Goal: Task Accomplishment & Management: Manage account settings

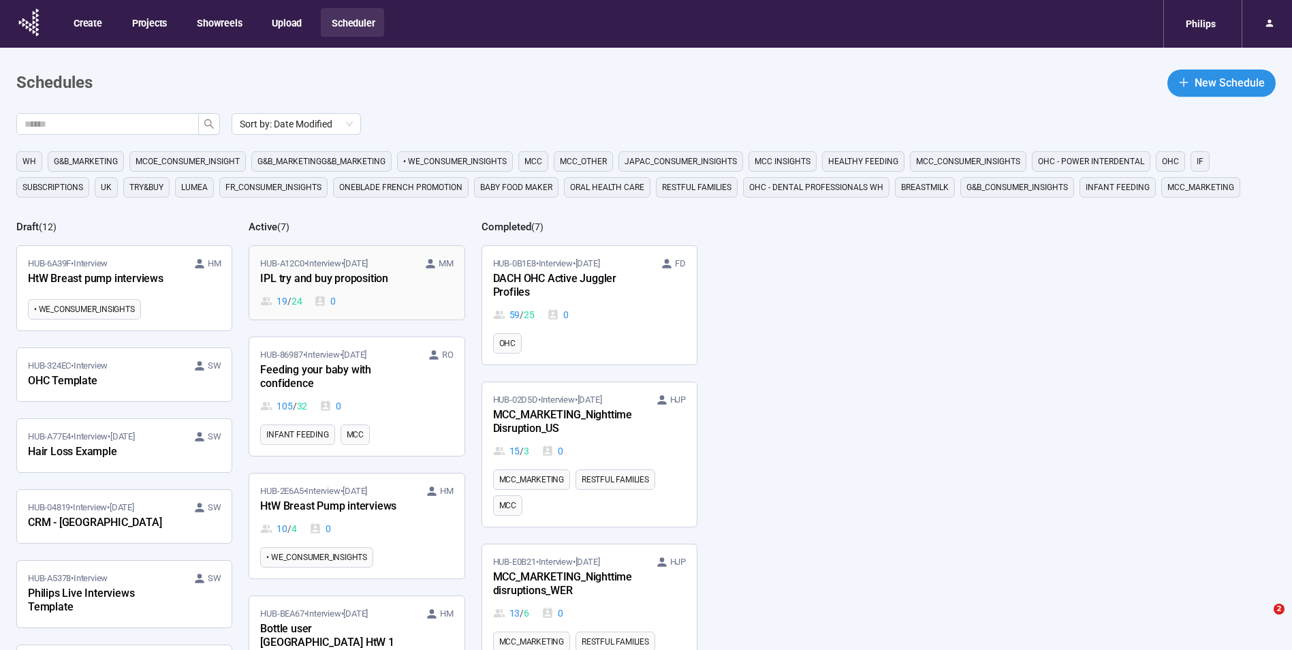
drag, startPoint x: 424, startPoint y: 306, endPoint x: 441, endPoint y: 317, distance: 20.8
click at [424, 306] on div "19 / 24 0" at bounding box center [356, 300] width 193 height 15
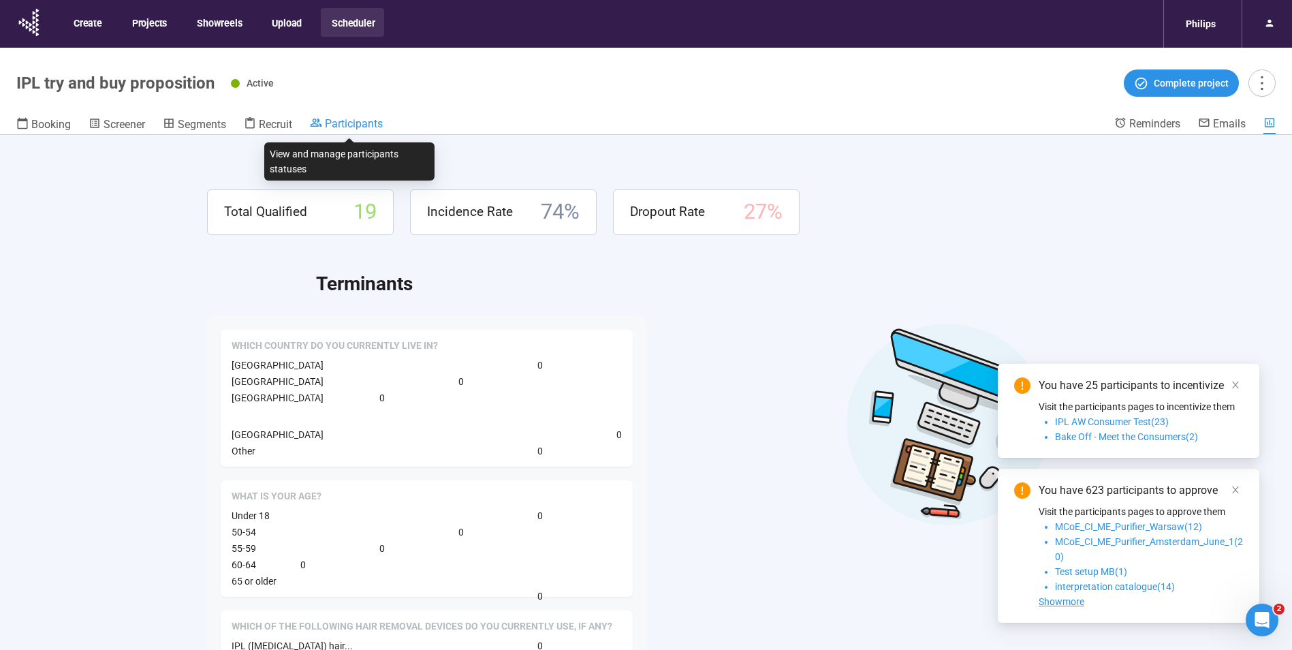
click at [338, 127] on span "Participants" at bounding box center [354, 123] width 58 height 13
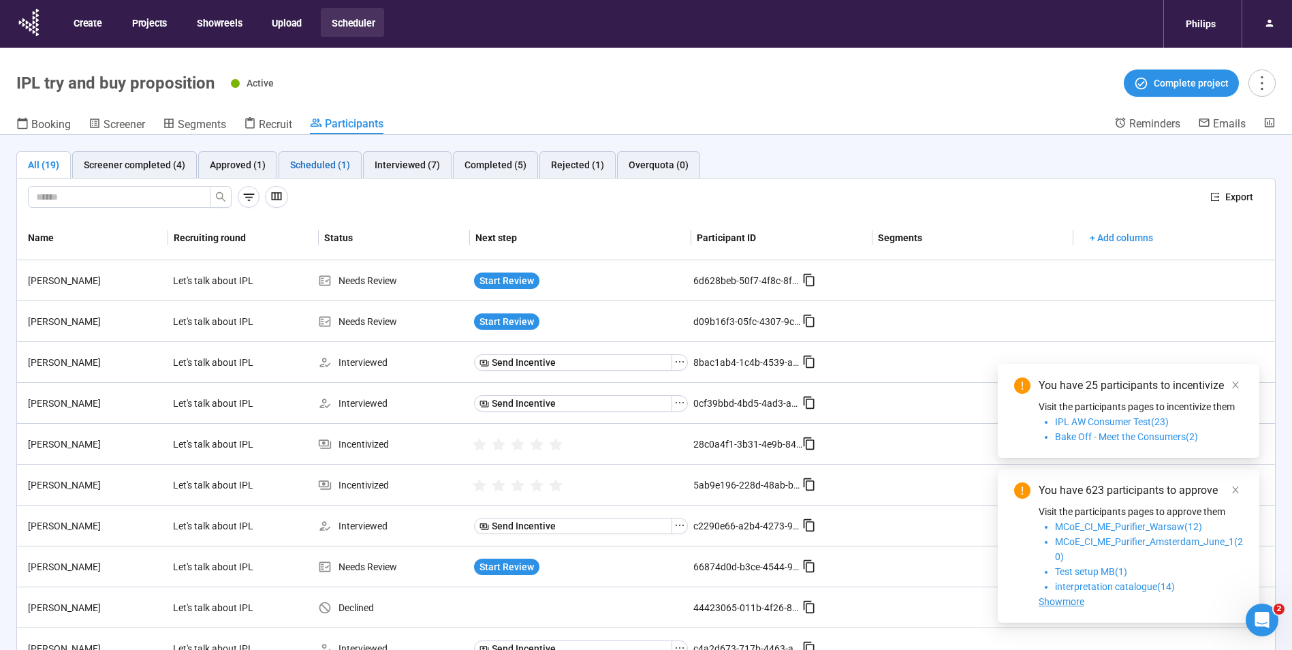
click at [307, 165] on div "Scheduled (1)" at bounding box center [320, 164] width 60 height 15
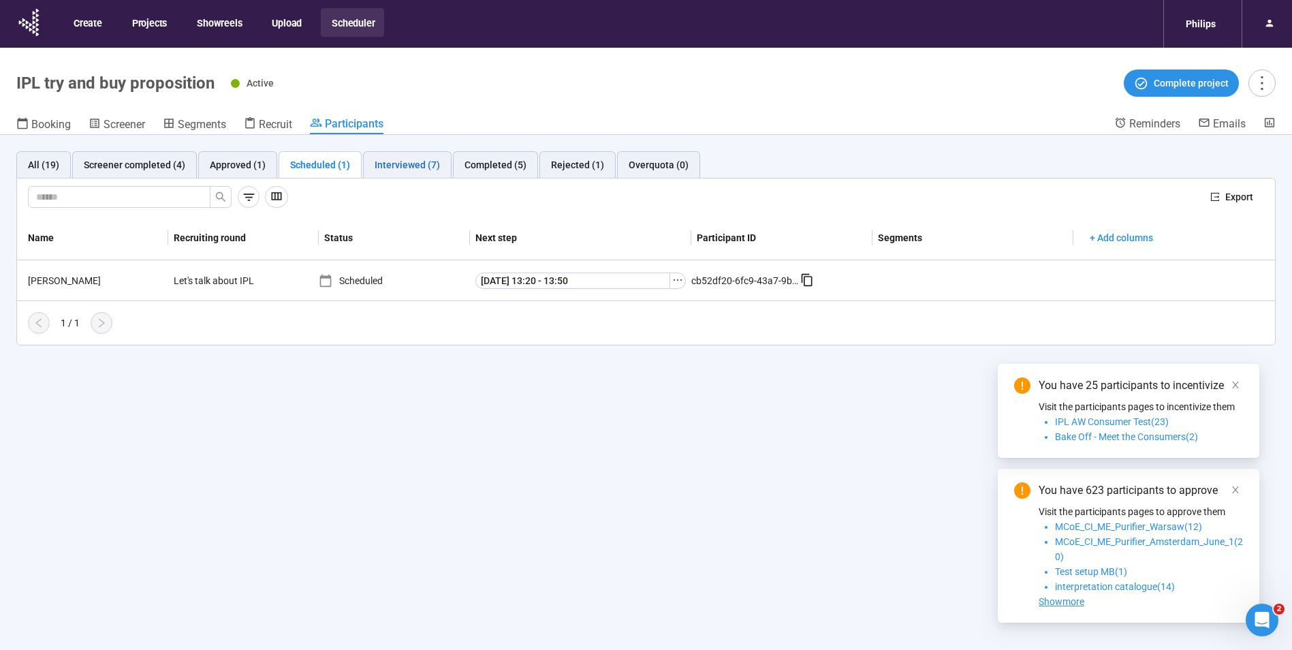
click at [387, 157] on div "Interviewed (7)" at bounding box center [406, 164] width 65 height 15
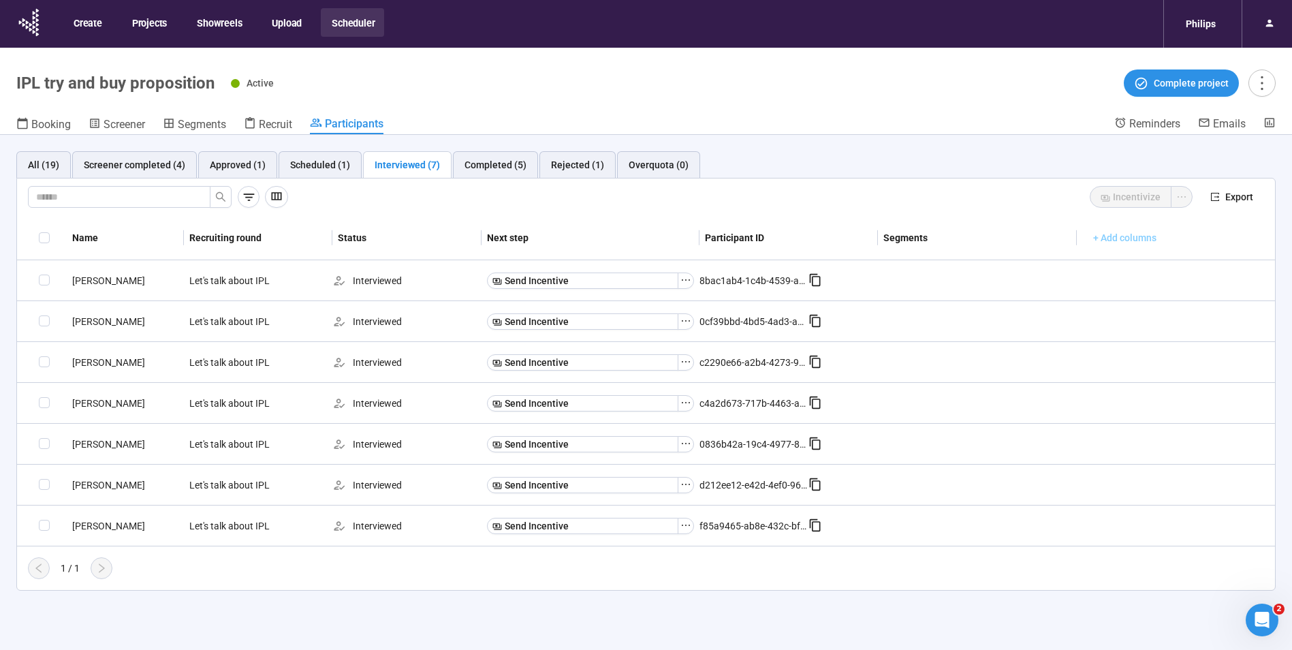
click at [1130, 242] on span "+ Add columns" at bounding box center [1124, 237] width 63 height 15
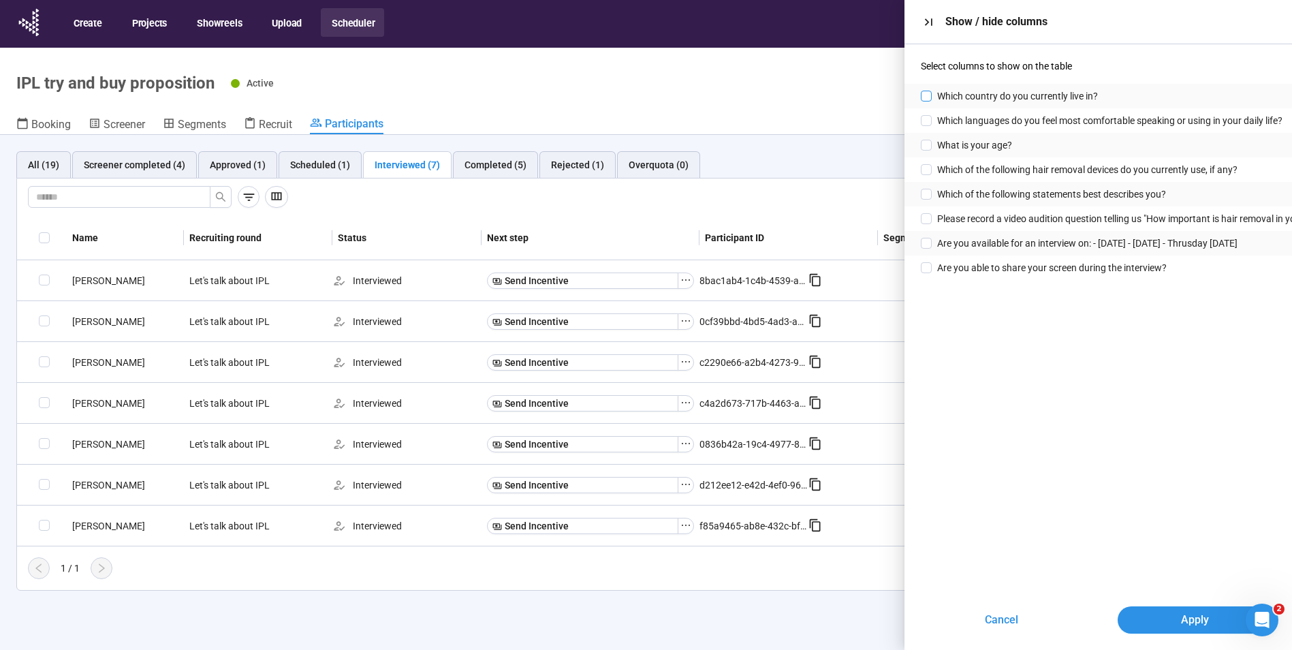
click at [974, 101] on span "Which country do you currently live in?" at bounding box center [1017, 96] width 161 height 15
click at [982, 146] on span "What is your age?" at bounding box center [974, 145] width 75 height 15
click at [1187, 611] on span "Apply" at bounding box center [1195, 619] width 28 height 17
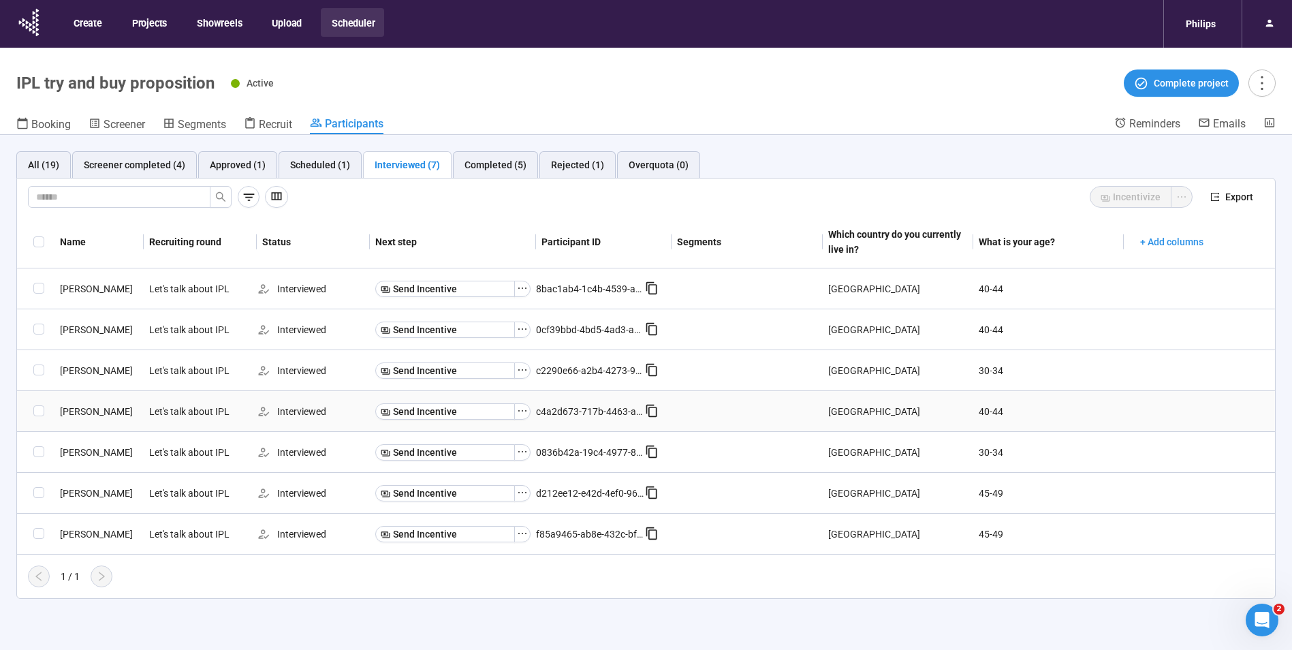
click at [656, 411] on icon at bounding box center [650, 410] width 11 height 12
click at [525, 415] on icon "ellipsis" at bounding box center [522, 410] width 11 height 11
click at [506, 573] on div "1 / 1" at bounding box center [640, 576] width 1247 height 22
click at [400, 285] on span "Send Incentive" at bounding box center [425, 288] width 64 height 15
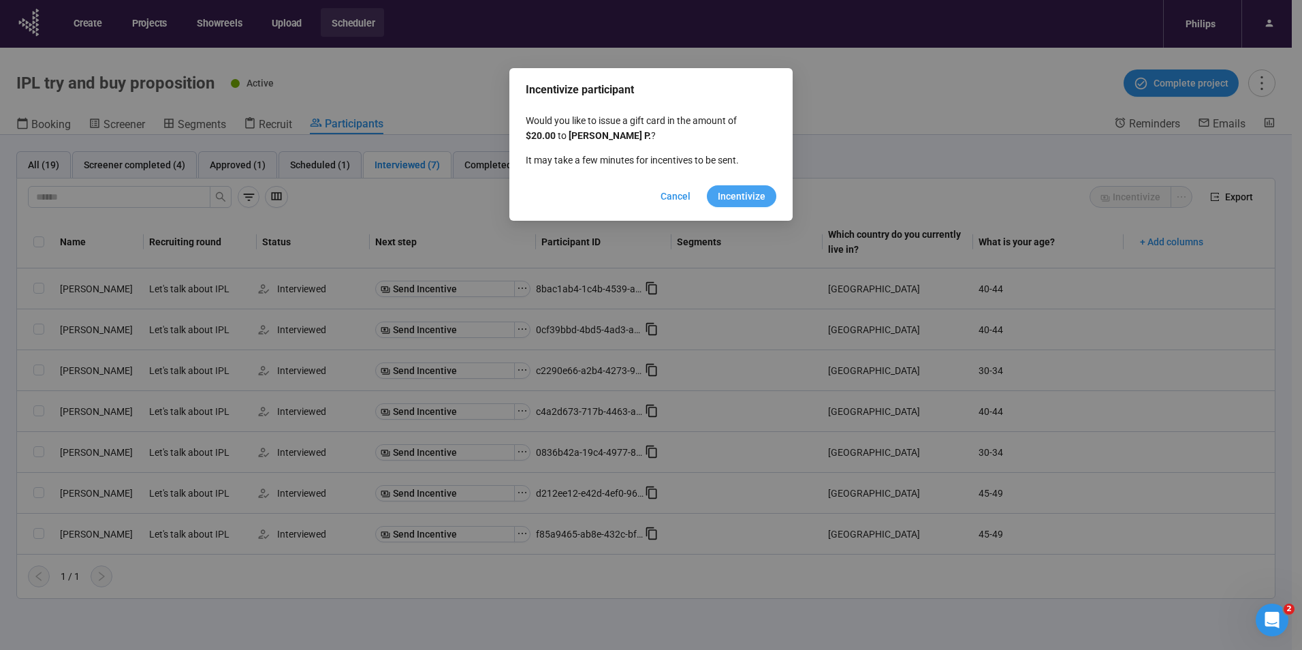
click at [752, 191] on span "Incentivize" at bounding box center [742, 196] width 48 height 15
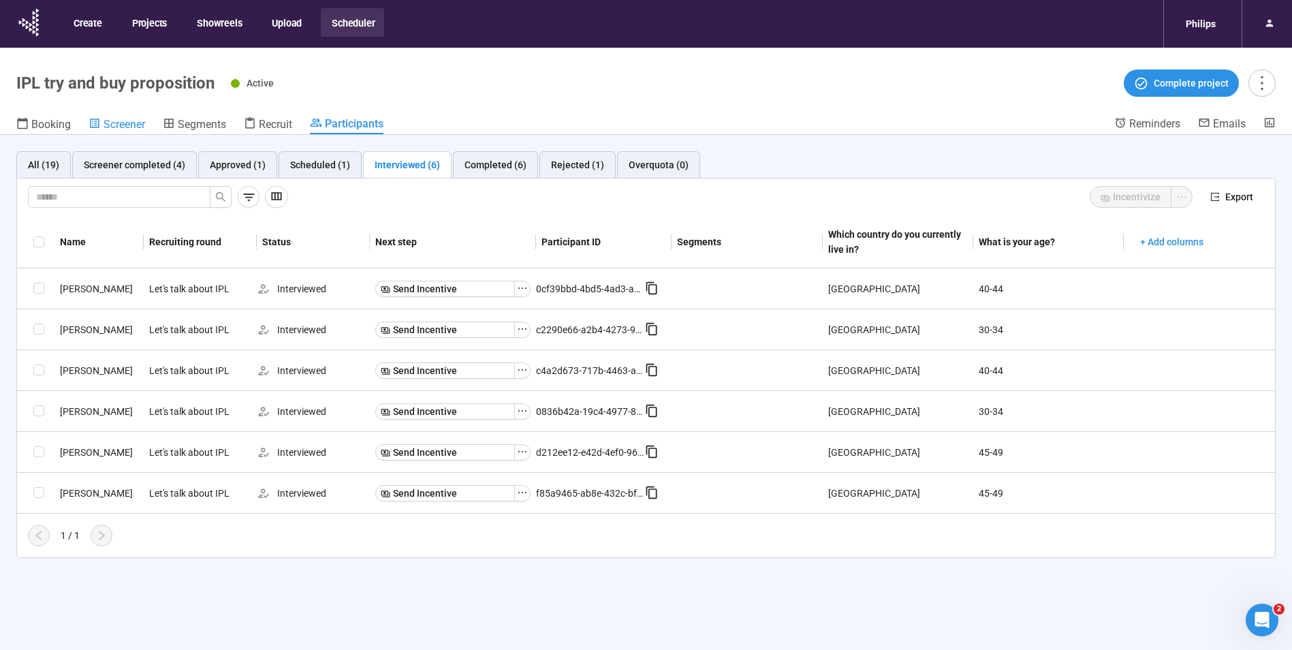
click at [103, 127] on span "Screener" at bounding box center [124, 124] width 42 height 13
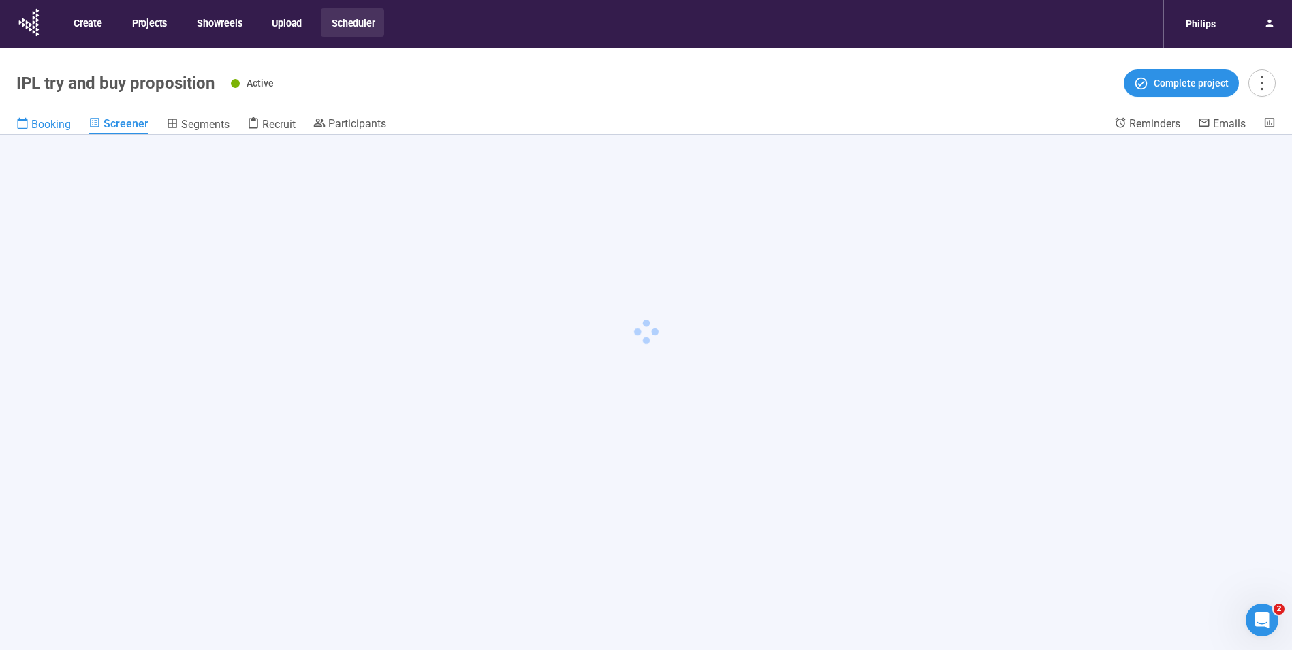
click at [33, 127] on span "Booking" at bounding box center [50, 124] width 39 height 13
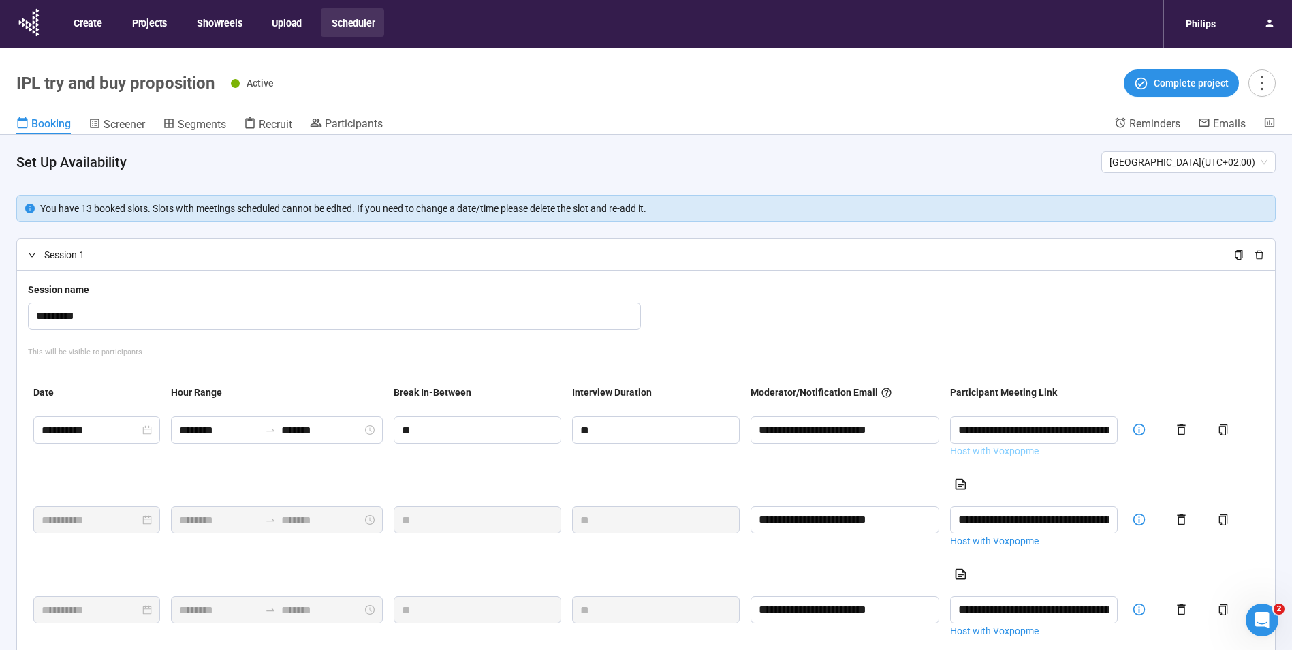
click at [1013, 448] on link "Host with Voxpopme" at bounding box center [1034, 450] width 168 height 15
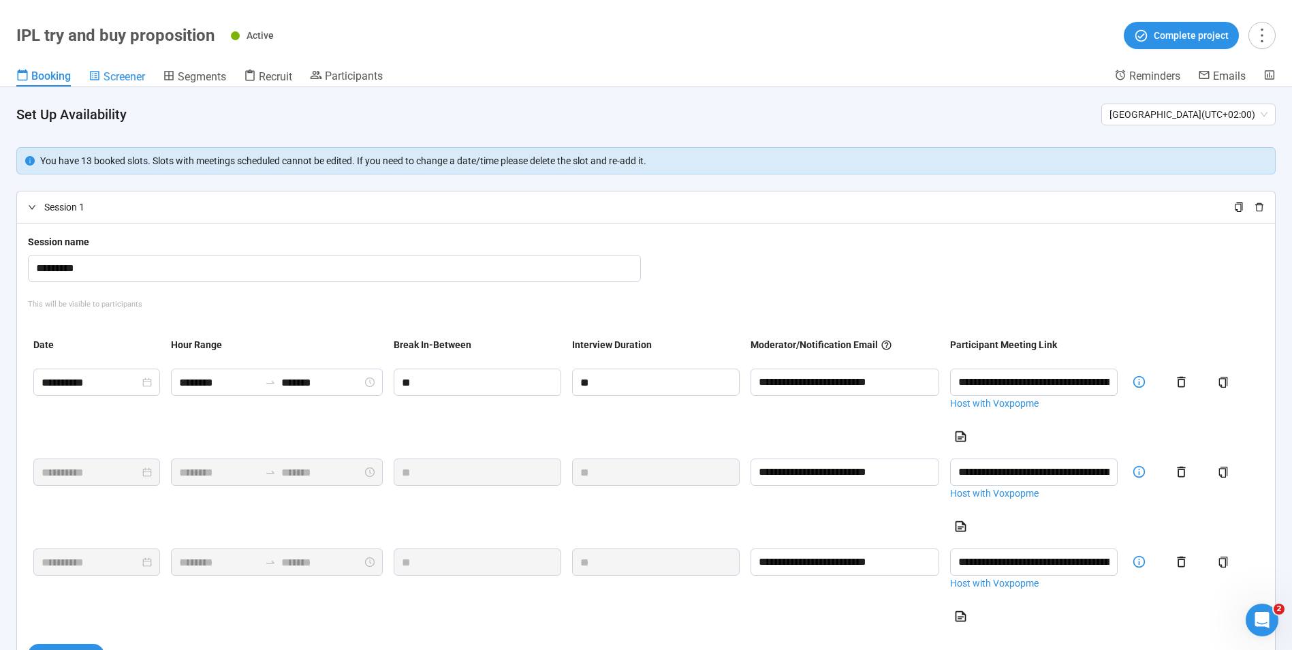
click at [108, 76] on span "Screener" at bounding box center [124, 76] width 42 height 13
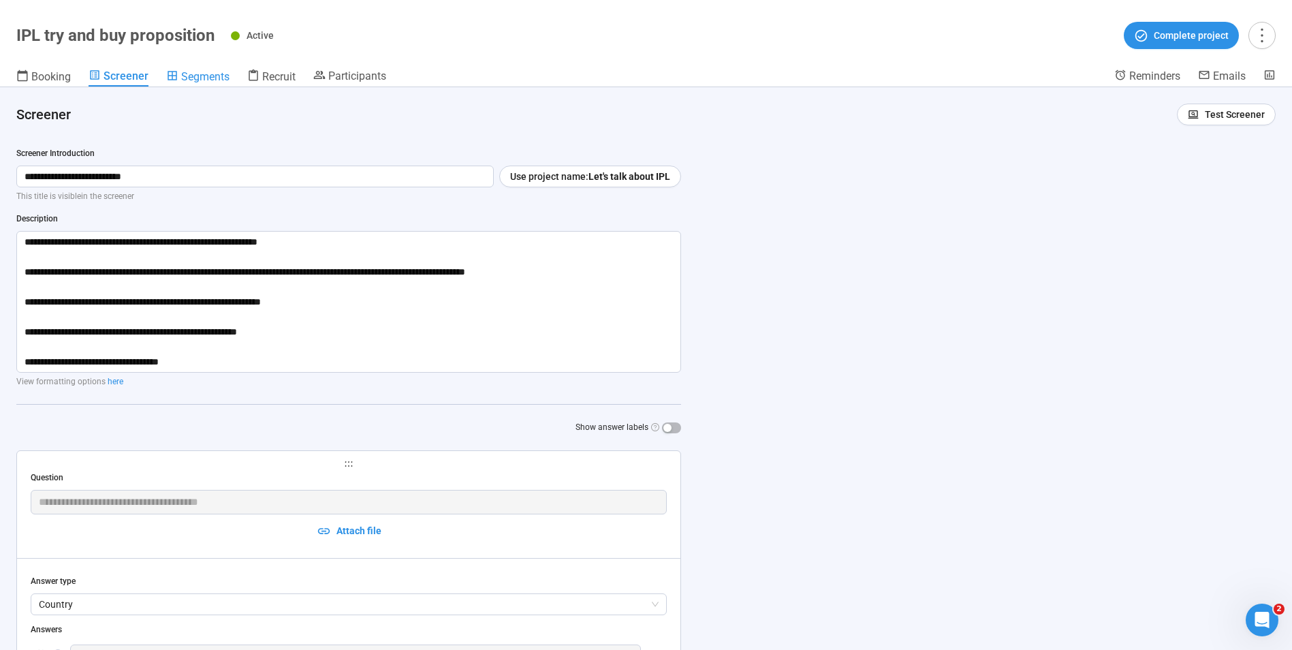
click at [187, 76] on span "Segments" at bounding box center [205, 76] width 48 height 13
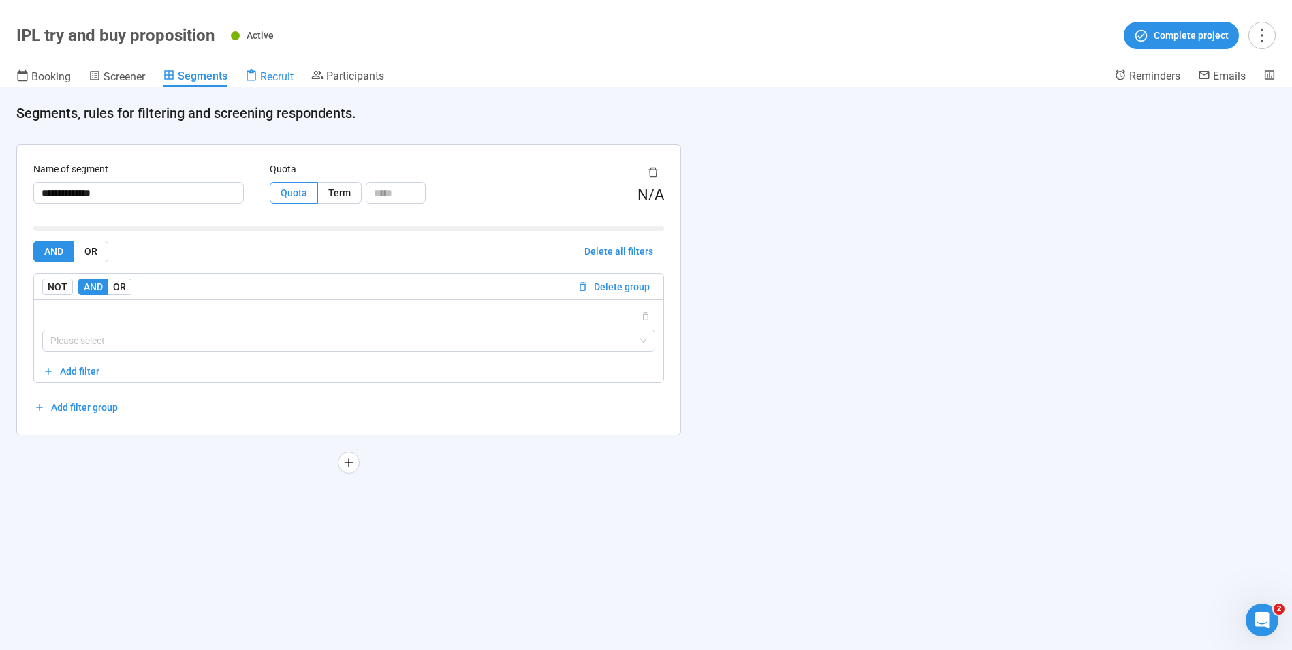
click at [257, 80] on icon at bounding box center [251, 75] width 12 height 12
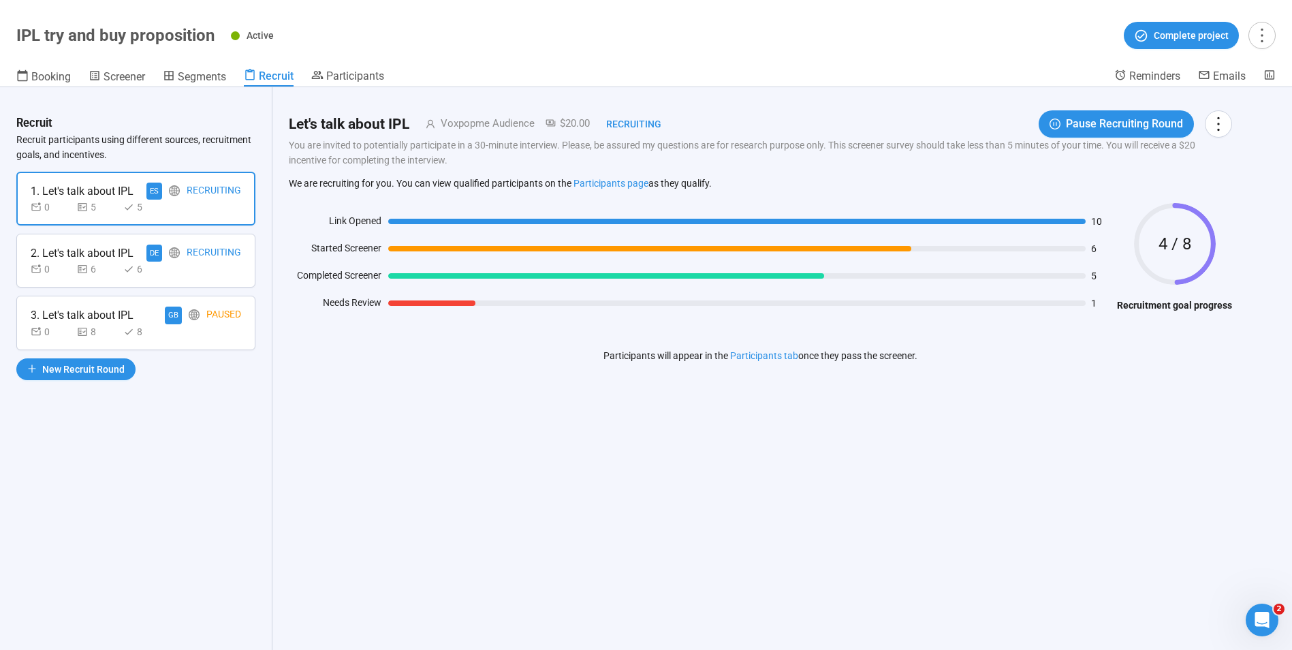
click at [392, 72] on div "Booking Screener Segments Recruit Participants" at bounding box center [565, 78] width 1098 height 18
click at [362, 72] on span "Participants" at bounding box center [355, 75] width 58 height 13
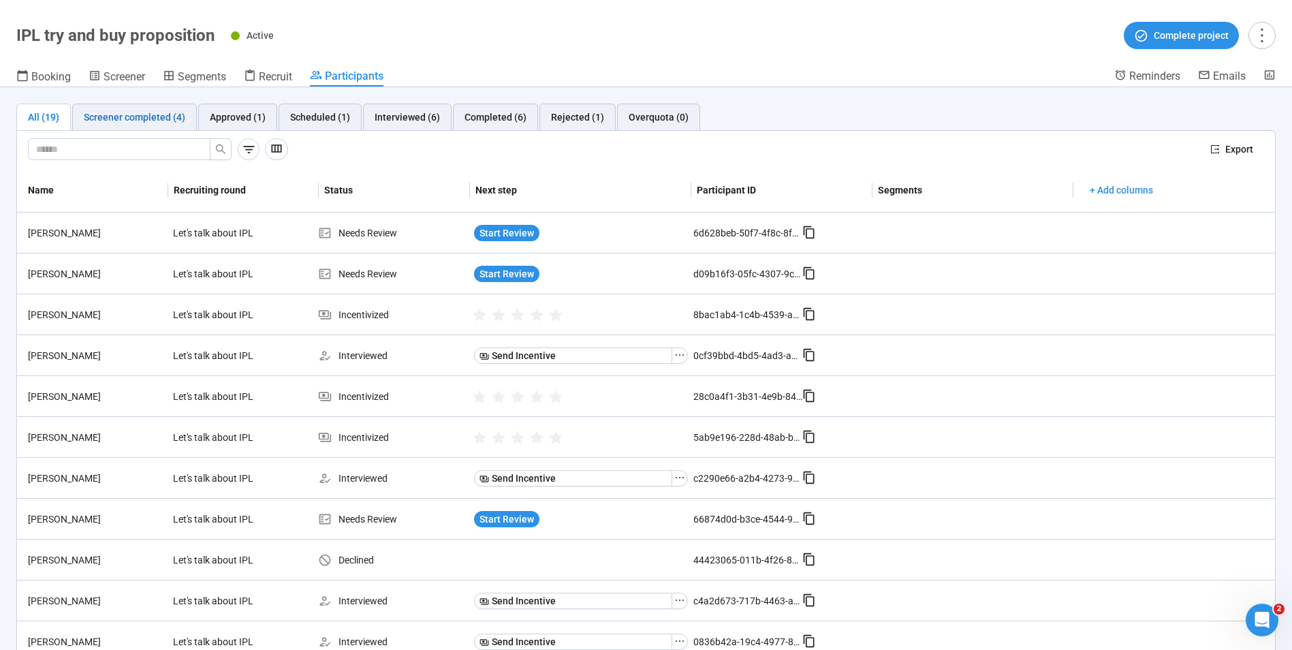
click at [162, 116] on div "Screener completed (4)" at bounding box center [134, 117] width 101 height 15
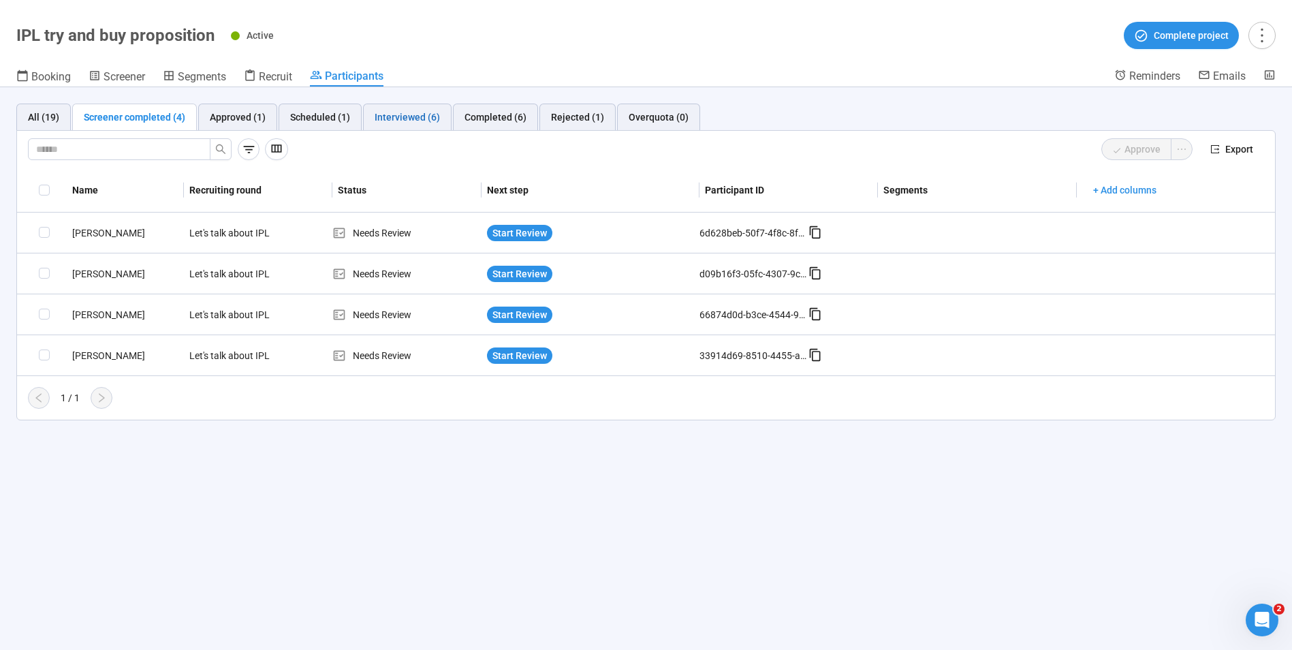
click at [407, 116] on div "Interviewed (6)" at bounding box center [406, 117] width 65 height 15
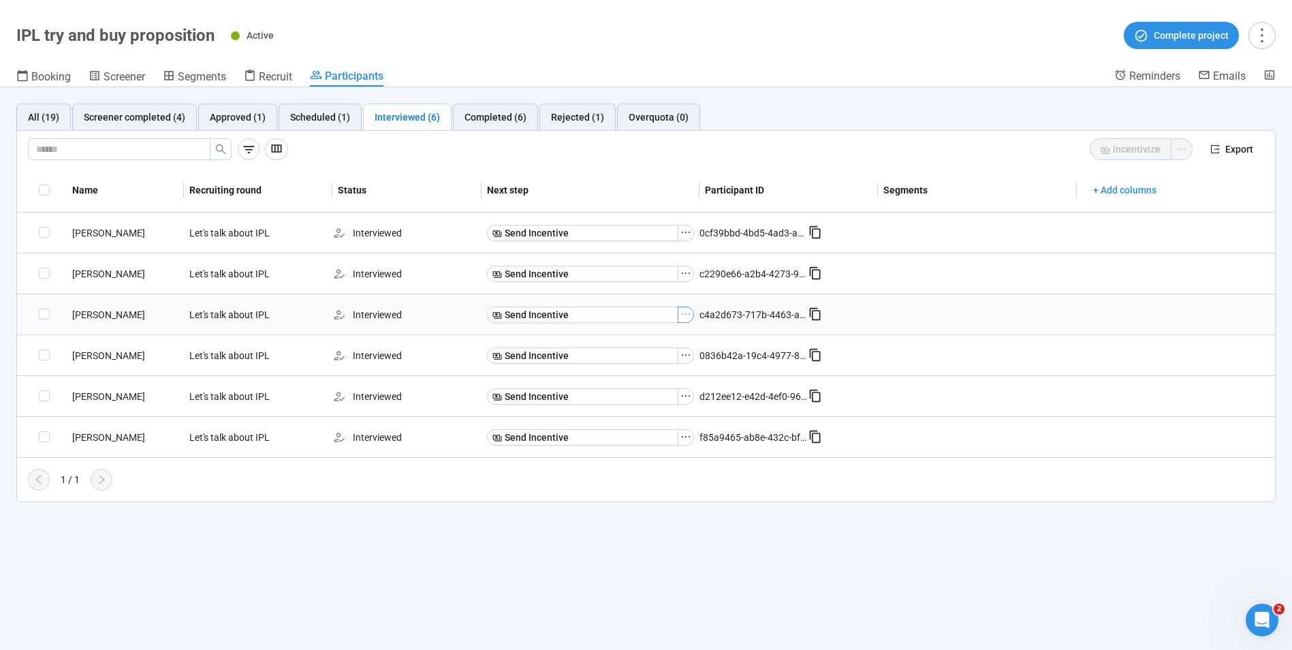
click at [687, 318] on icon "ellipsis" at bounding box center [685, 313] width 11 height 11
click at [631, 342] on span "Mark as No show" at bounding box center [639, 339] width 86 height 15
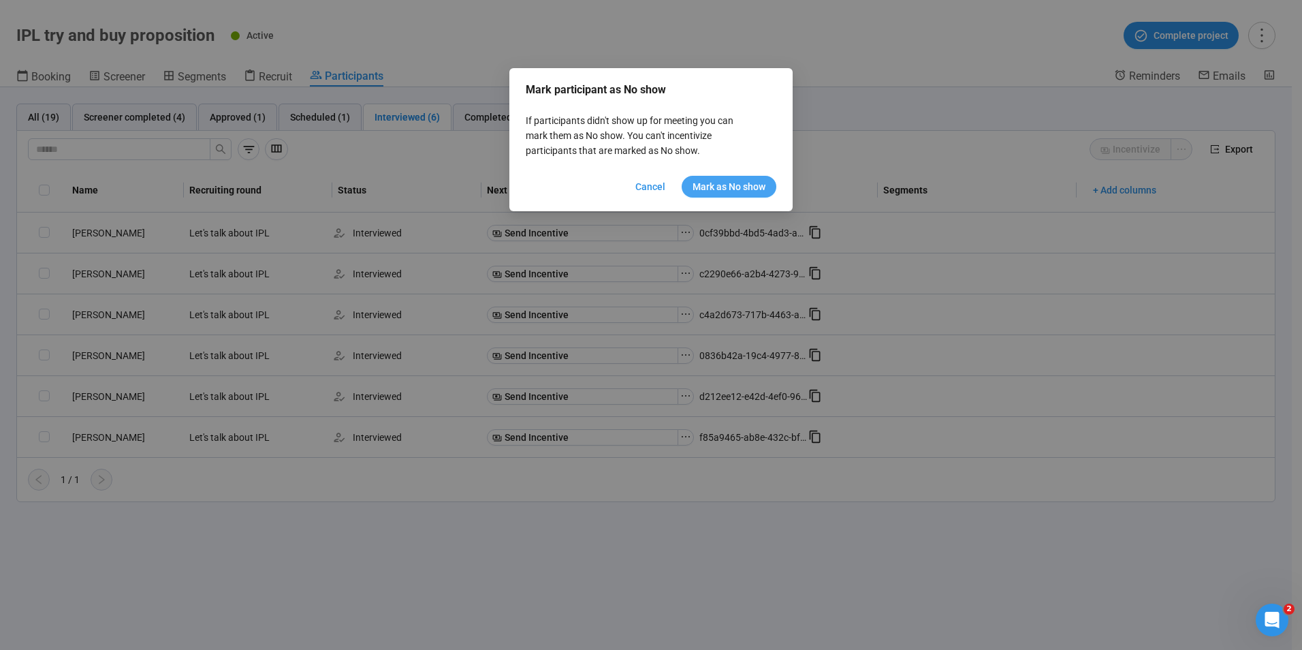
click at [720, 190] on span "Mark as No show" at bounding box center [728, 186] width 73 height 15
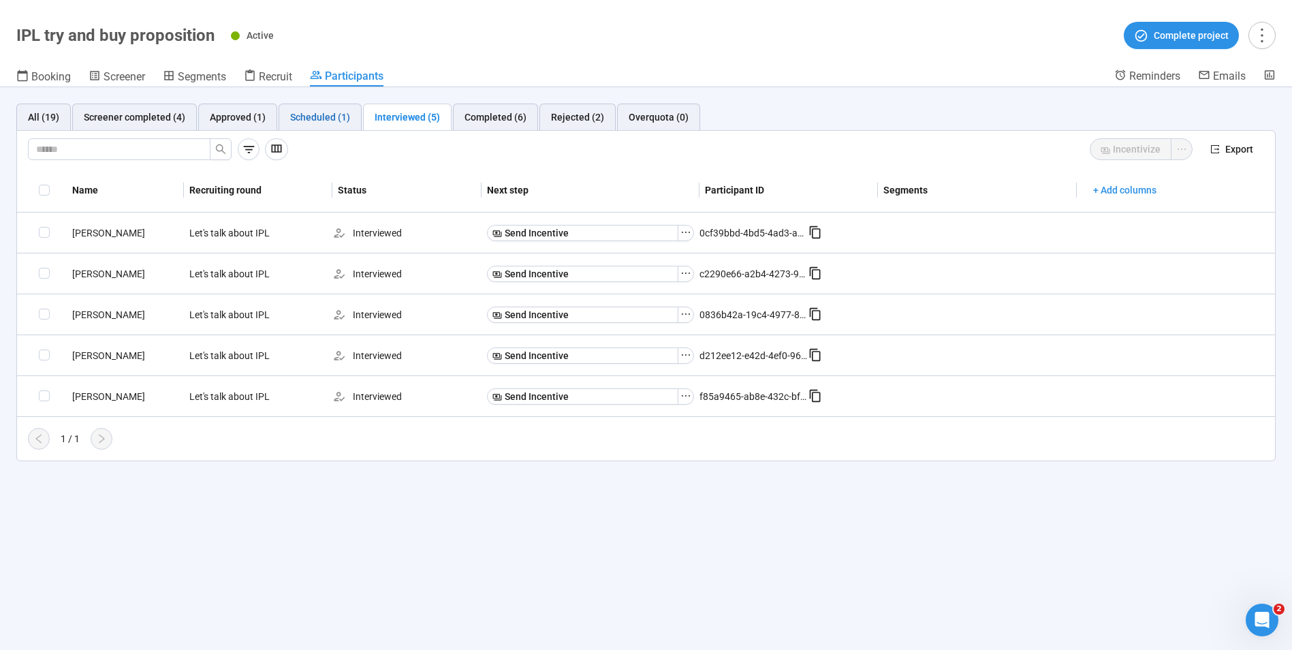
click at [313, 114] on div "Scheduled (1)" at bounding box center [320, 117] width 60 height 15
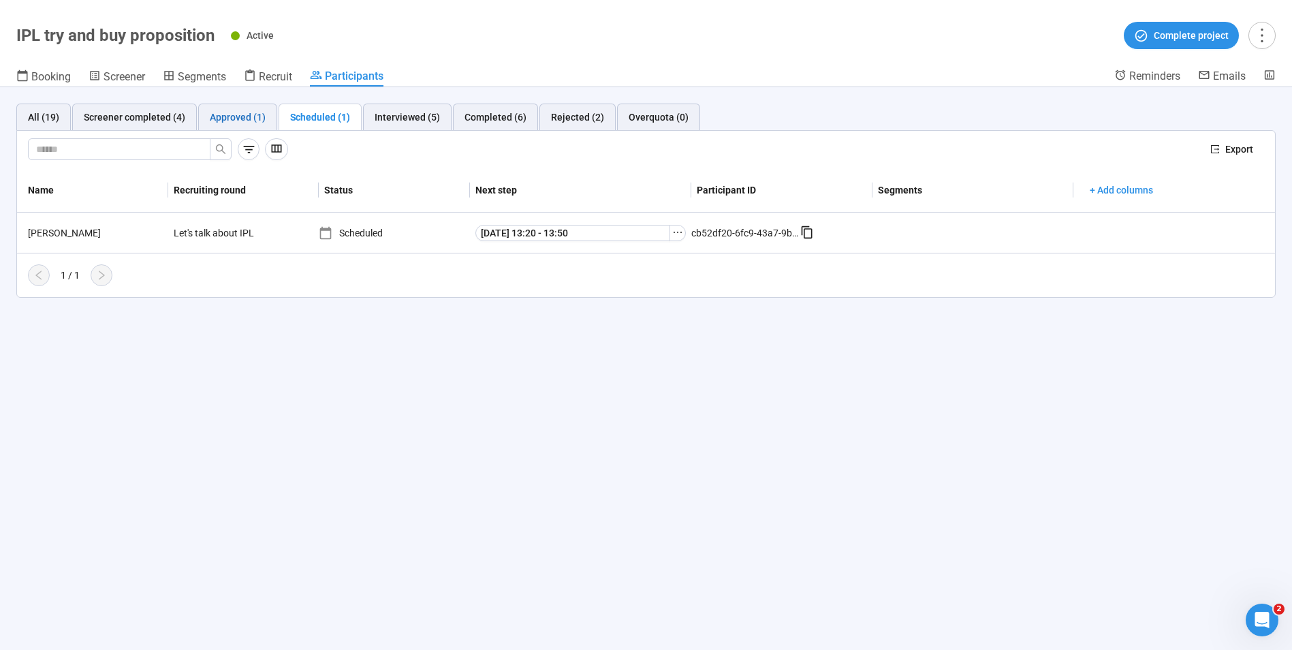
click at [234, 120] on div "Approved (1)" at bounding box center [238, 117] width 56 height 15
drag, startPoint x: 133, startPoint y: 115, endPoint x: 149, endPoint y: 114, distance: 15.7
click at [133, 114] on div "Screener completed (4)" at bounding box center [134, 117] width 101 height 15
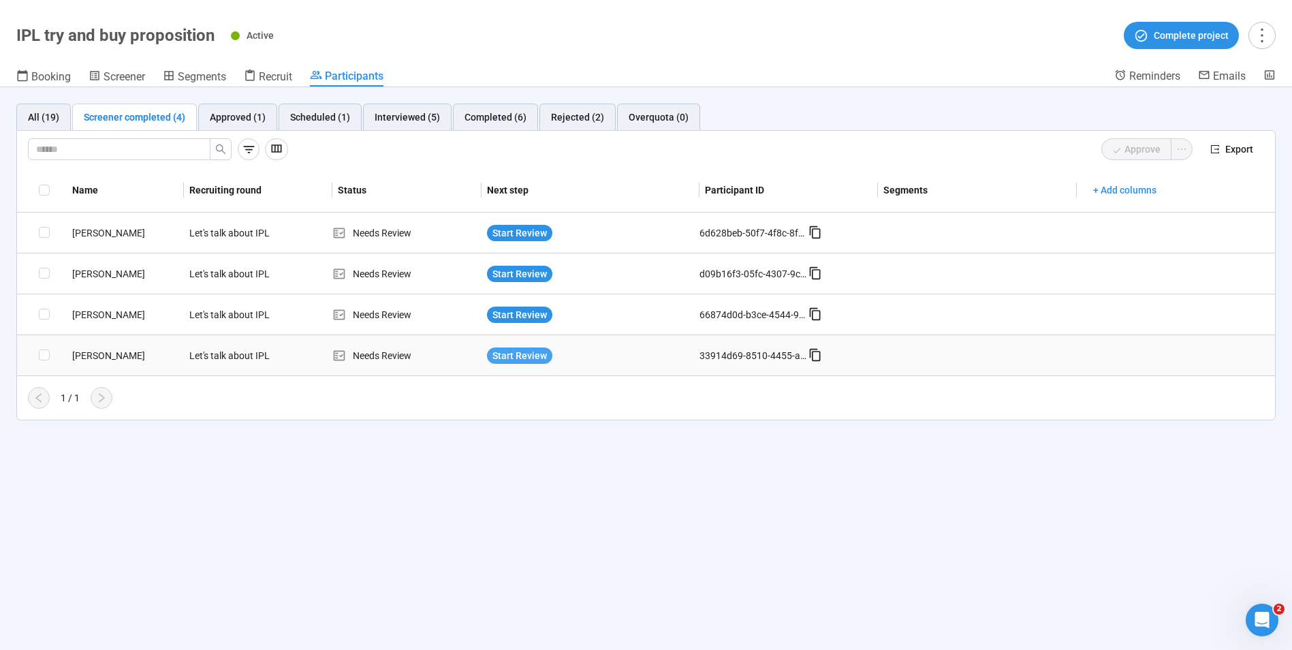
click at [545, 355] on span "Start Review" at bounding box center [519, 355] width 54 height 15
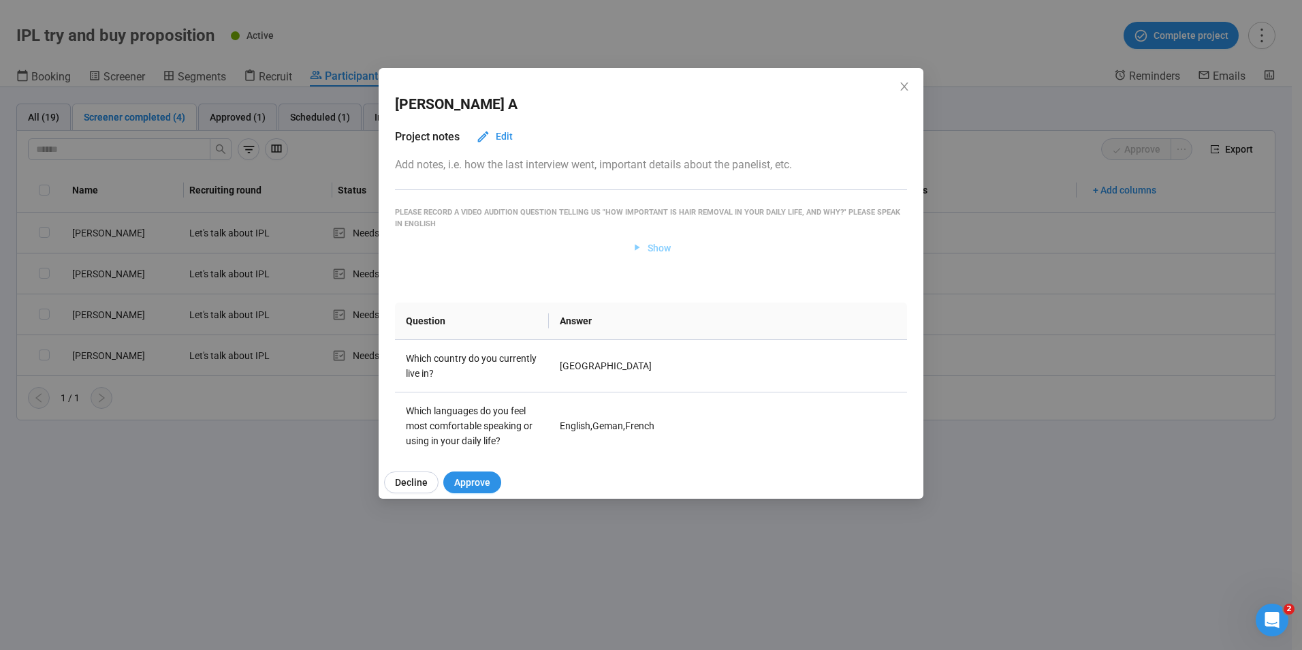
click at [652, 251] on span "Show" at bounding box center [659, 247] width 23 height 15
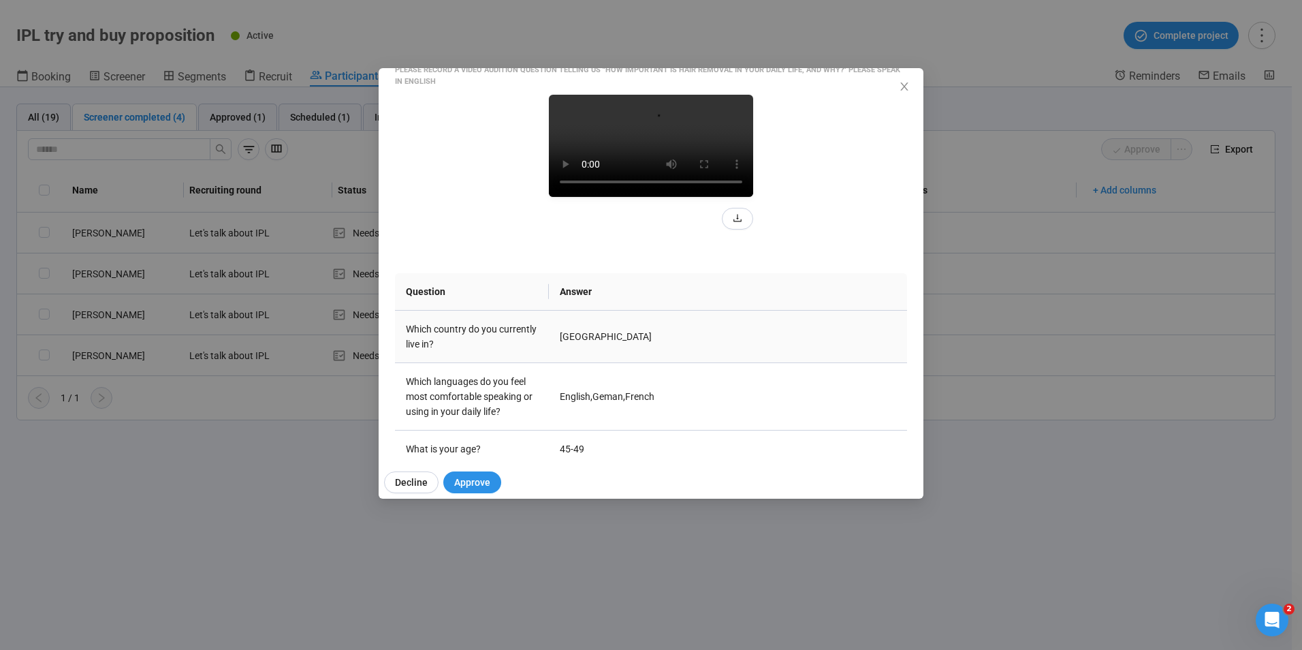
scroll to position [136, 0]
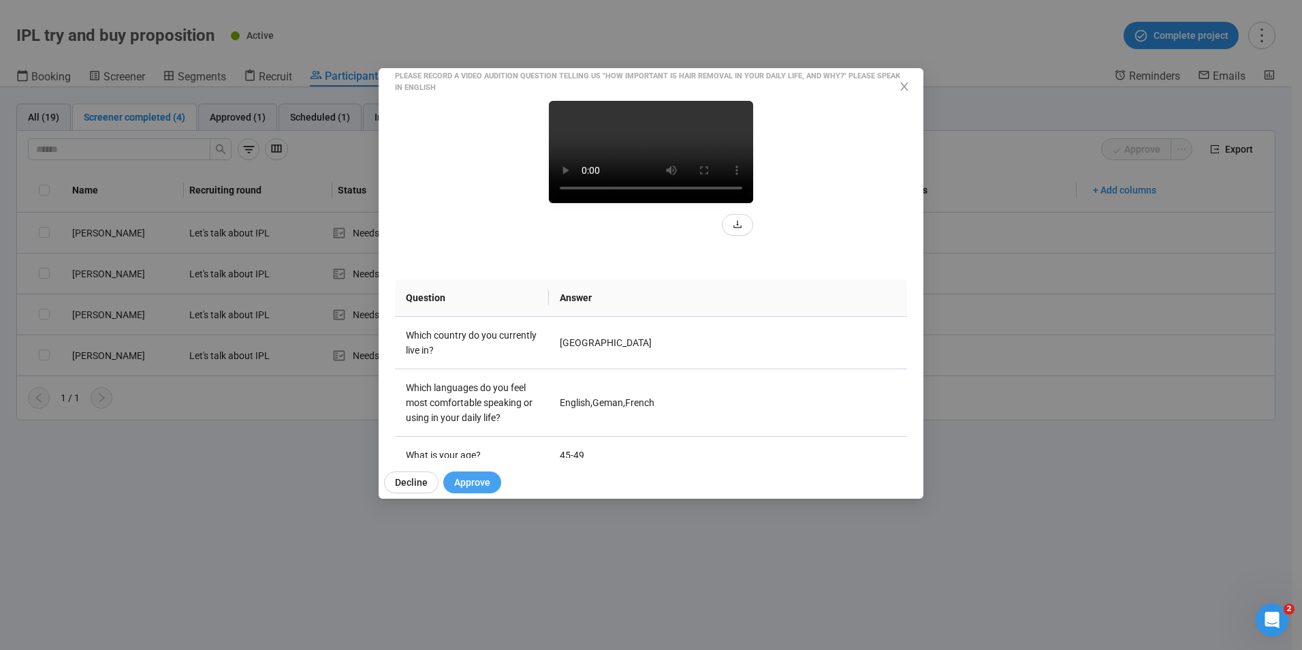
click at [488, 480] on span "Approve" at bounding box center [472, 482] width 36 height 15
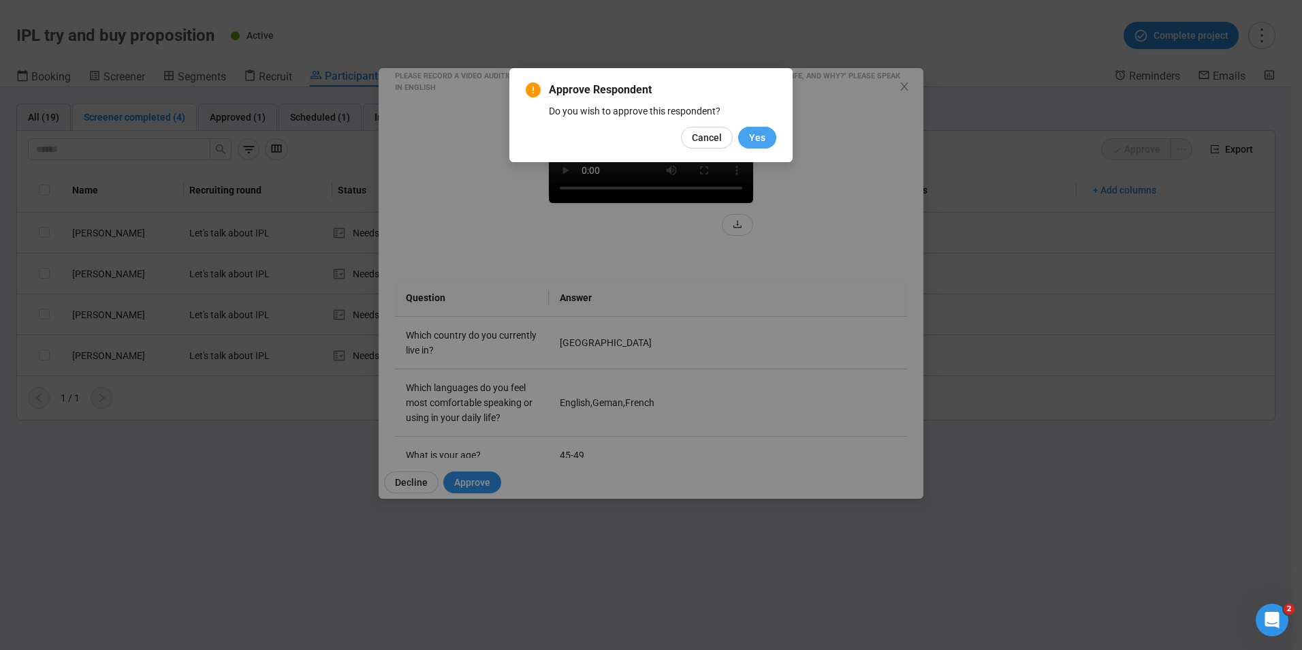
click at [751, 134] on span "Yes" at bounding box center [757, 137] width 16 height 15
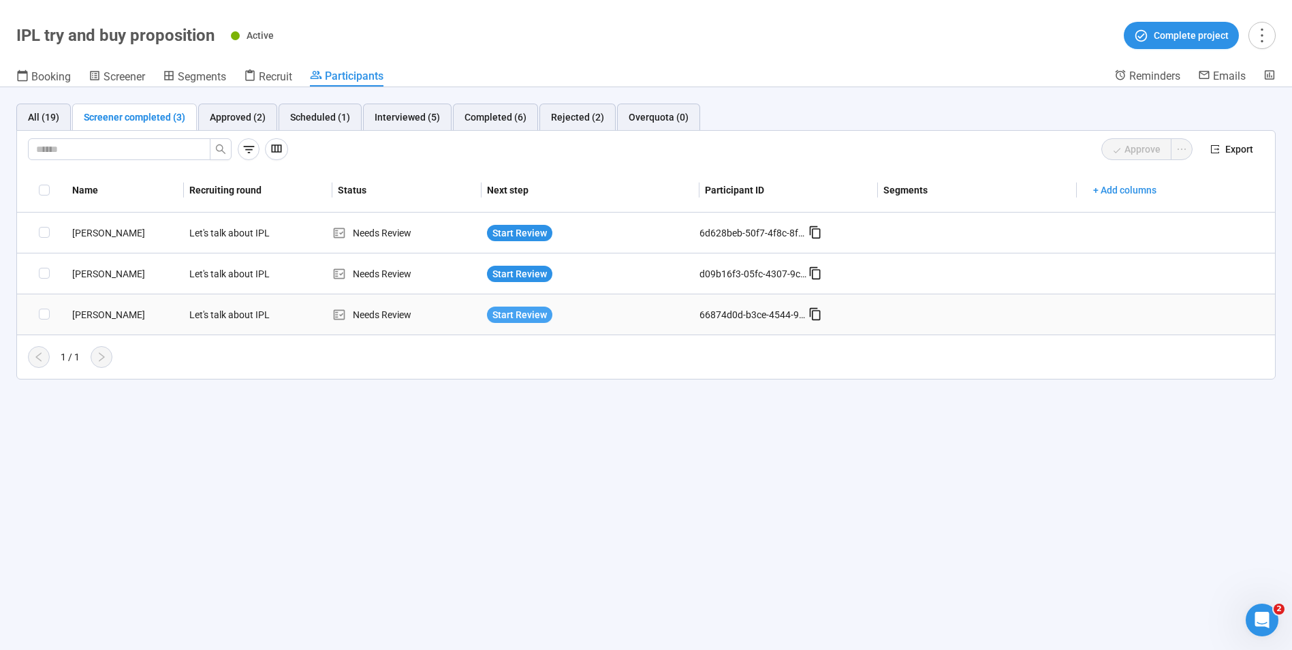
click at [528, 316] on span "Start Review" at bounding box center [519, 314] width 54 height 15
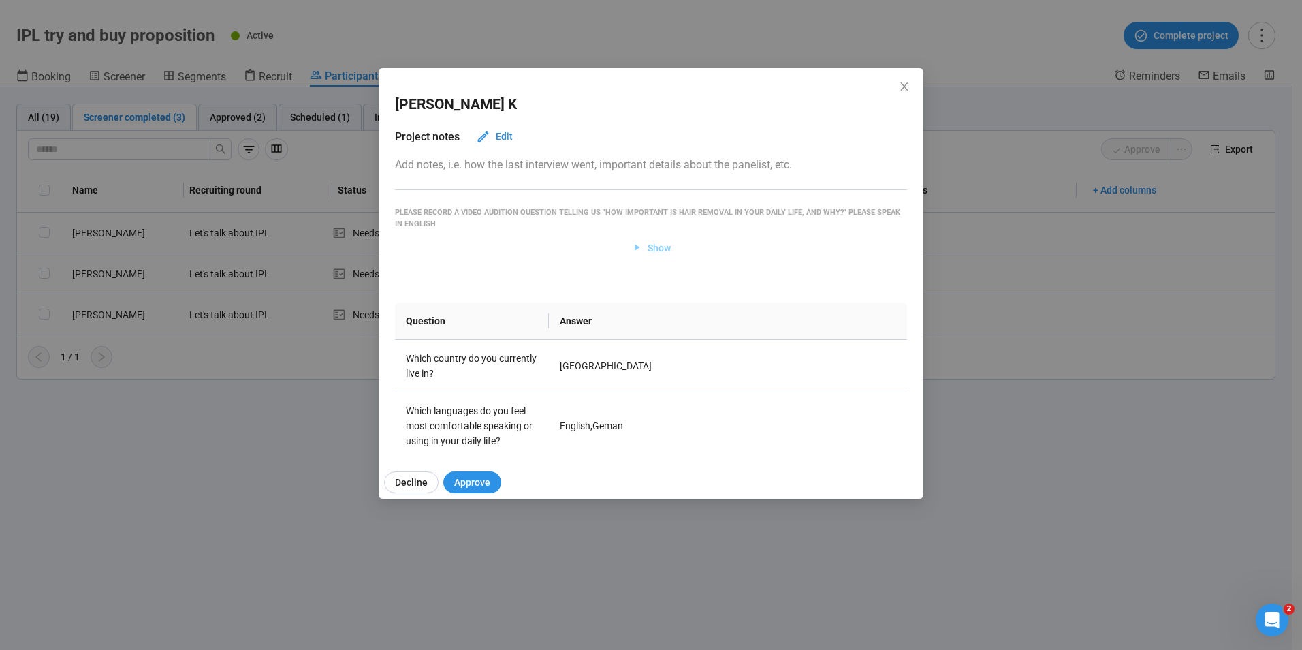
click at [639, 243] on span "Show" at bounding box center [651, 247] width 40 height 15
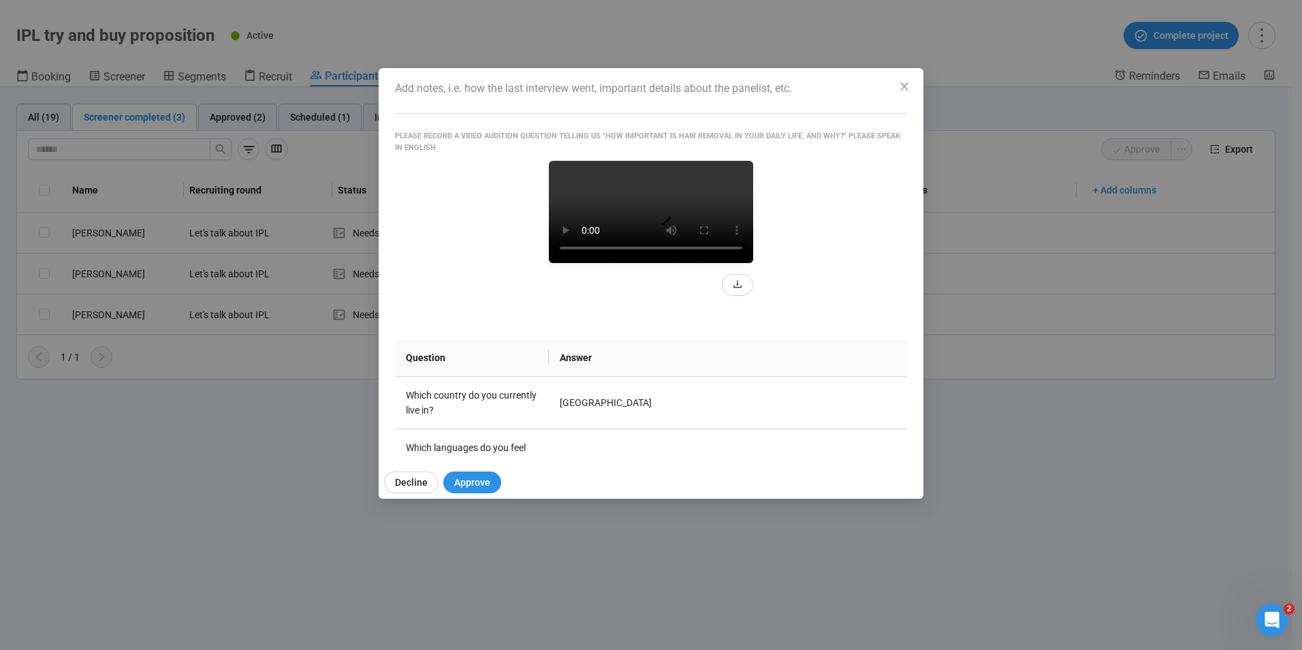
scroll to position [204, 0]
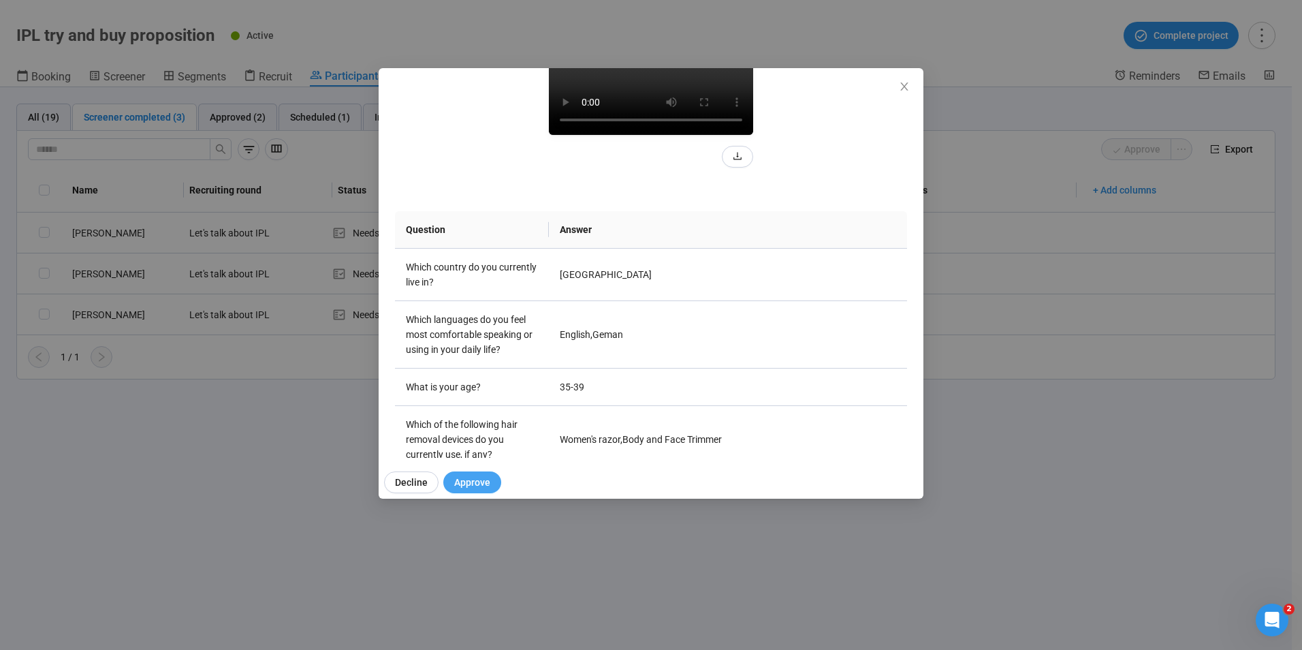
click at [491, 478] on button "Approve" at bounding box center [472, 482] width 58 height 22
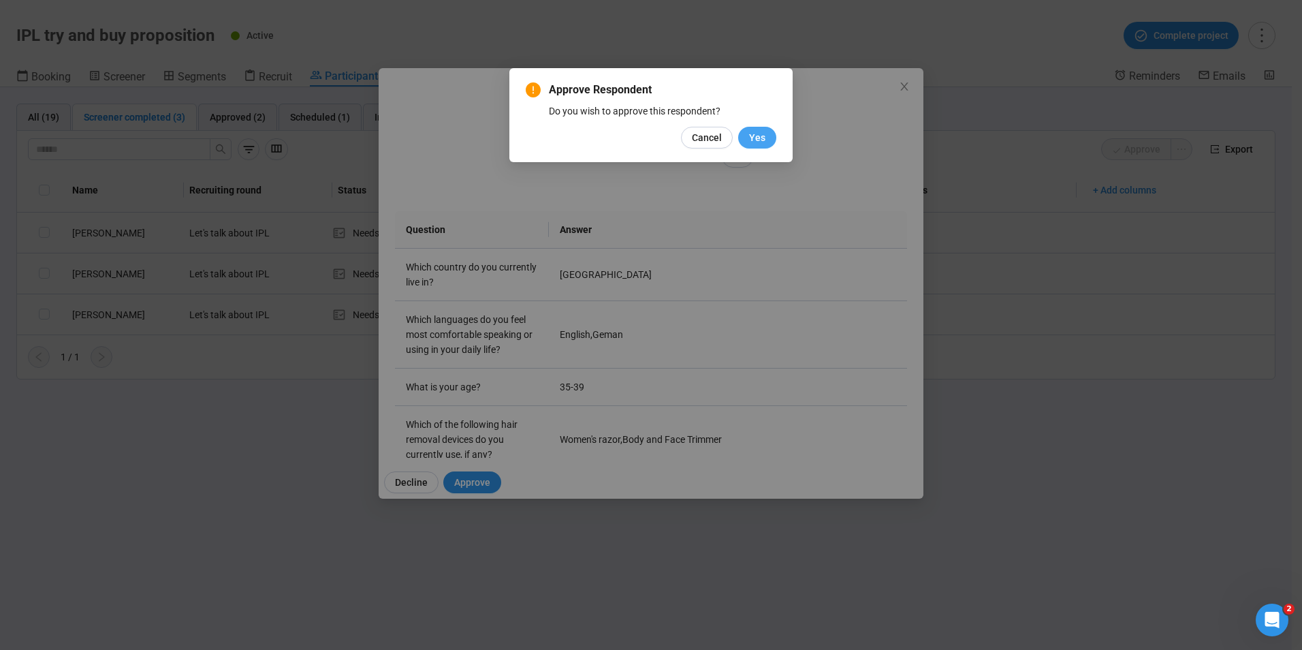
click at [754, 134] on span "Yes" at bounding box center [757, 137] width 16 height 15
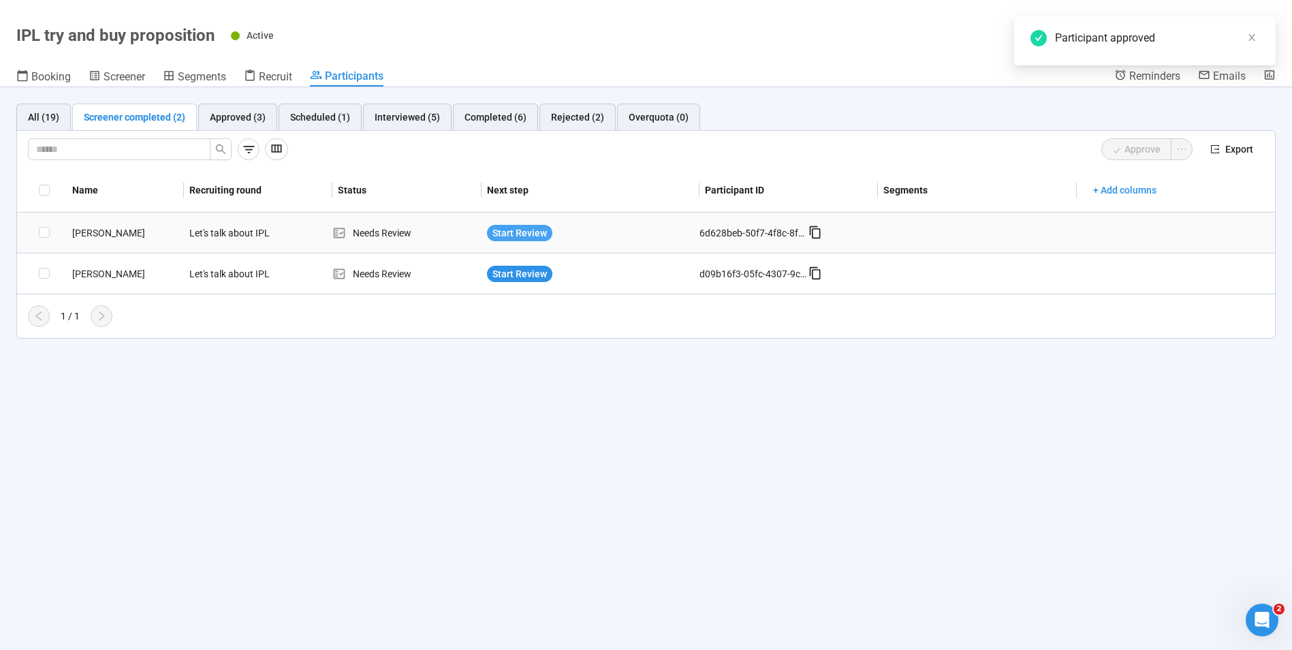
click at [522, 229] on span "Start Review" at bounding box center [519, 232] width 54 height 15
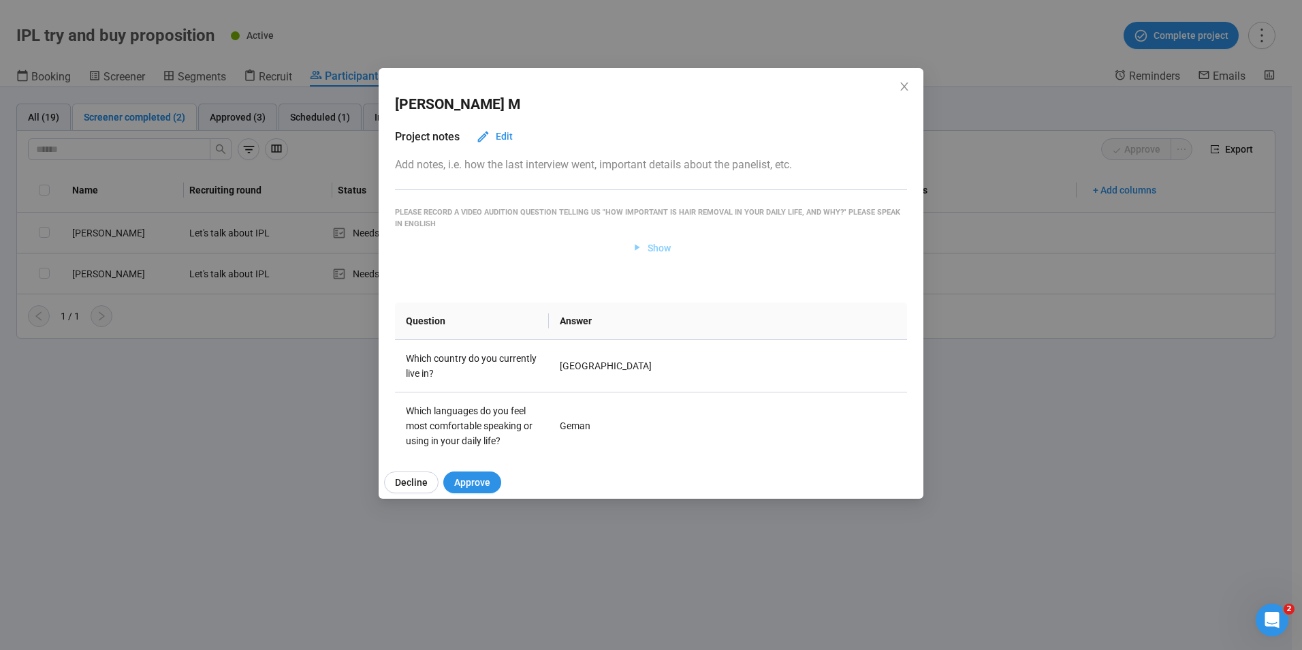
click at [662, 240] on span "Show" at bounding box center [659, 247] width 23 height 15
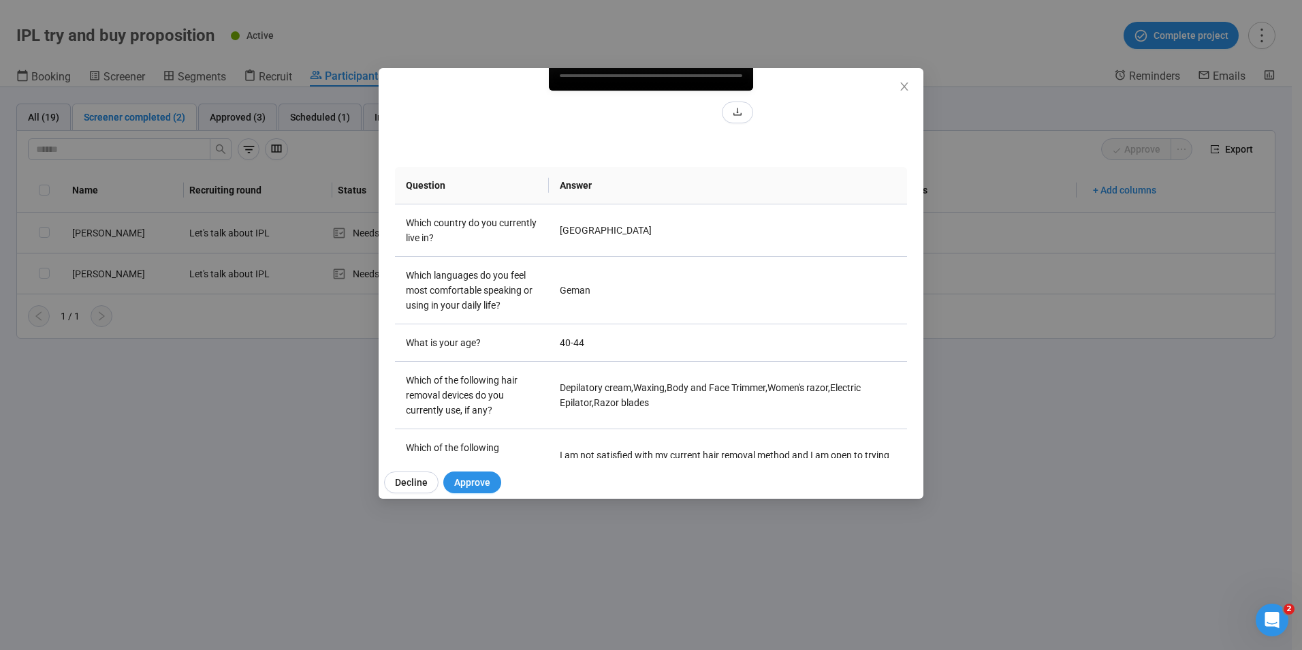
scroll to position [272, 0]
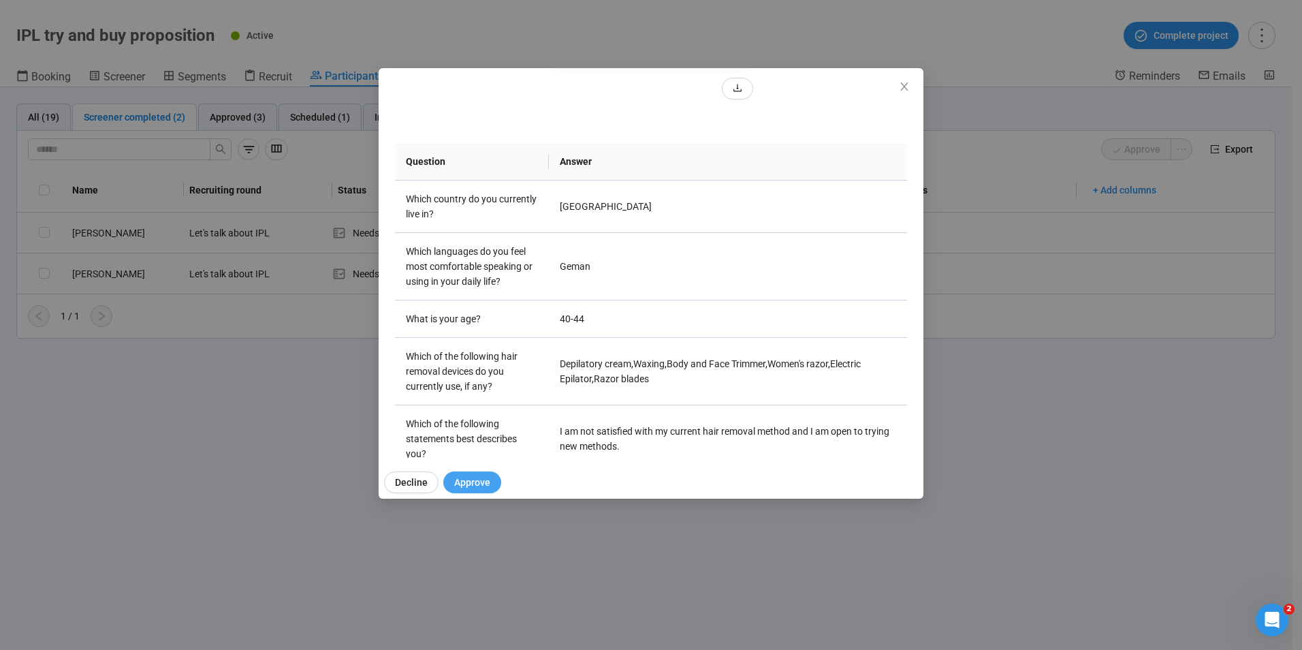
click at [484, 476] on span "Approve" at bounding box center [472, 482] width 36 height 15
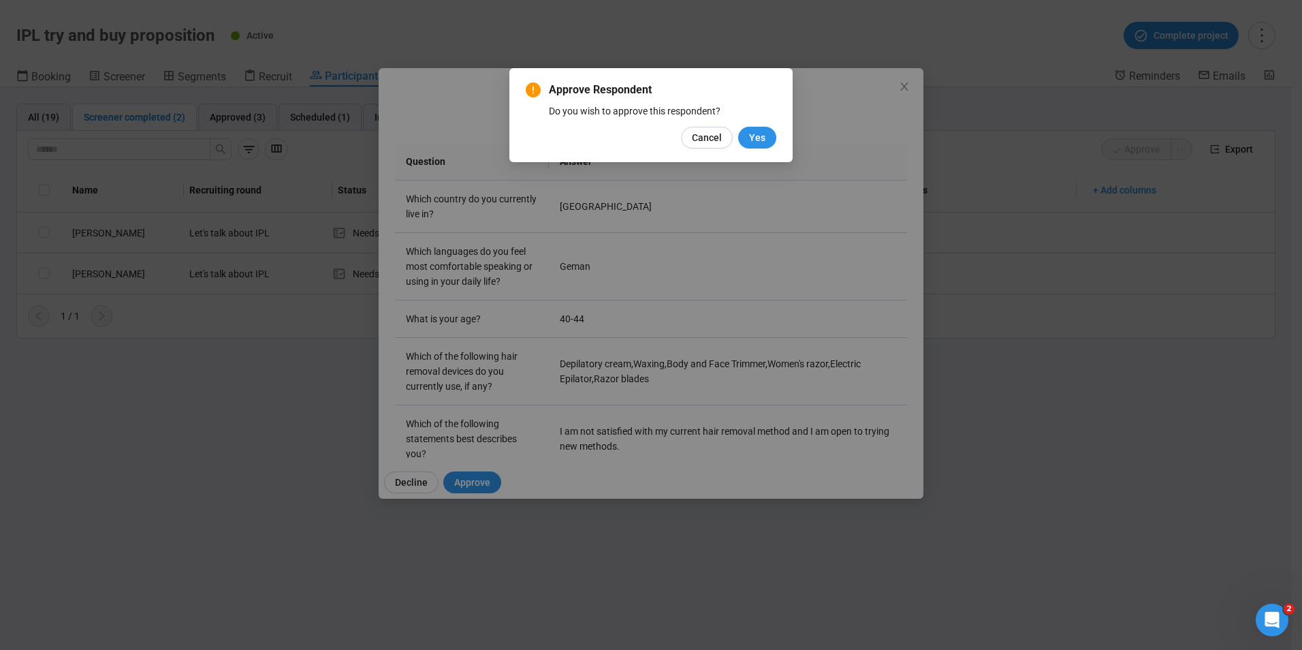
click at [765, 124] on div "Approve Respondent Do you wish to approve this respondent? Cancel Yes" at bounding box center [651, 115] width 251 height 67
click at [767, 136] on button "Yes" at bounding box center [757, 138] width 38 height 22
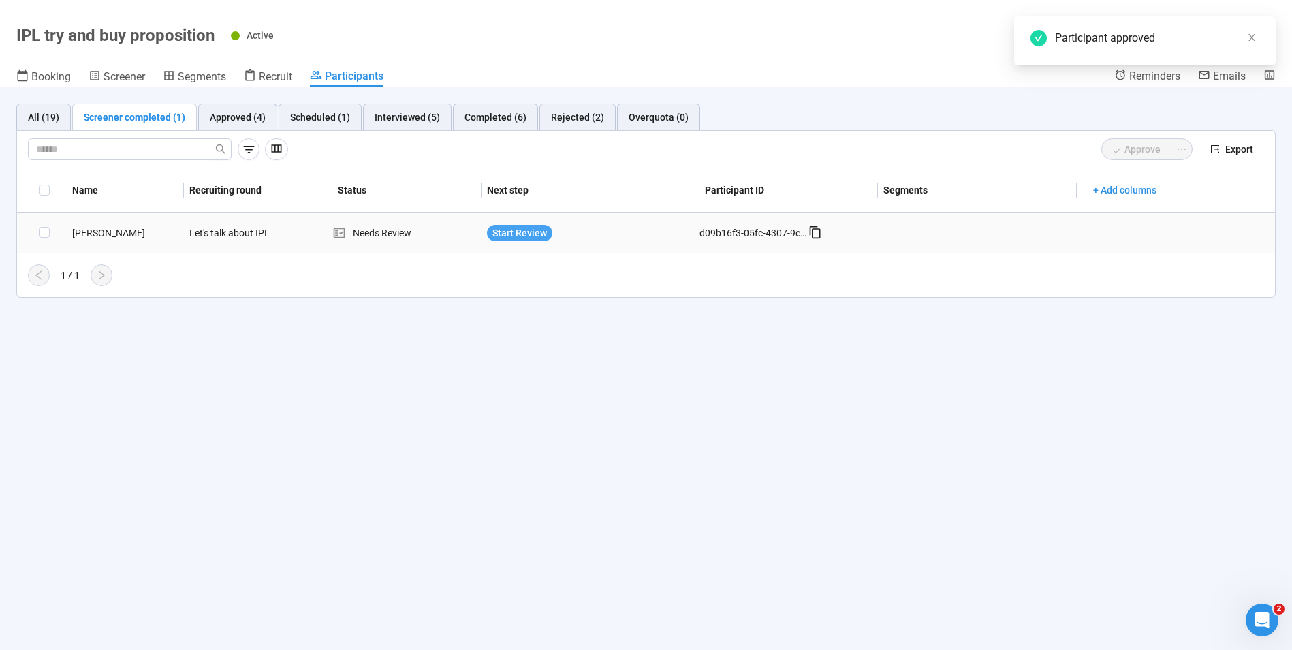
click at [526, 234] on span "Start Review" at bounding box center [519, 232] width 54 height 15
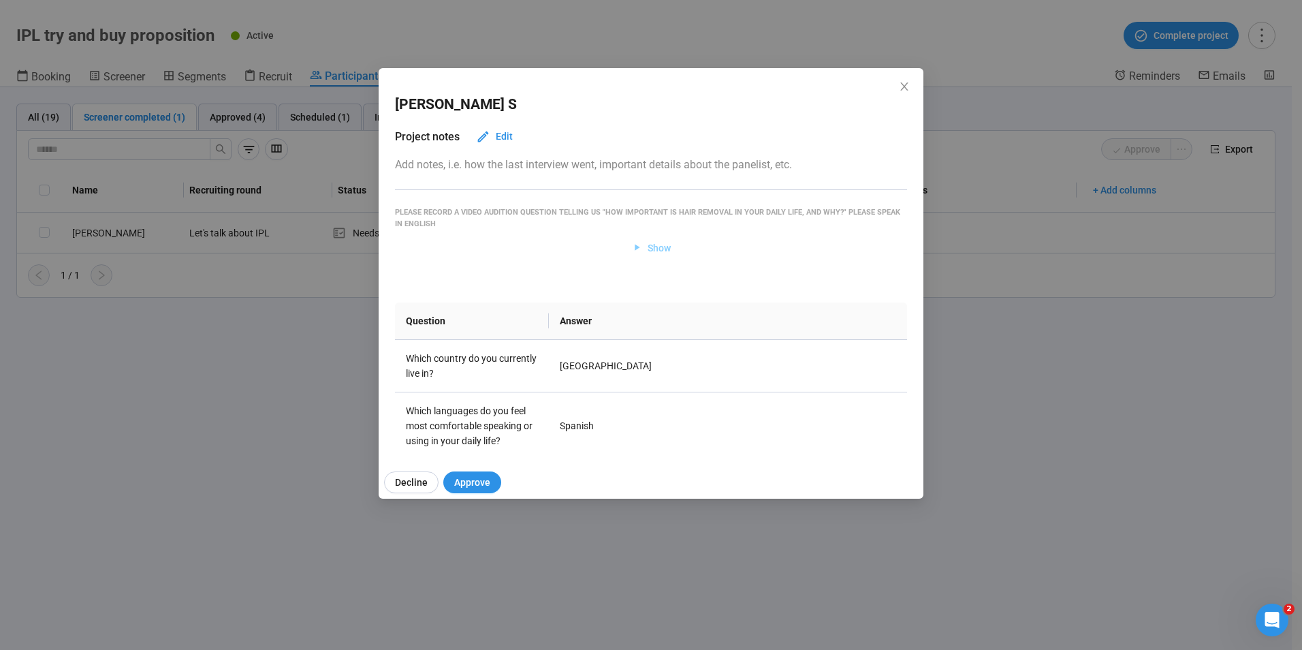
click at [648, 253] on span "Show" at bounding box center [659, 247] width 23 height 15
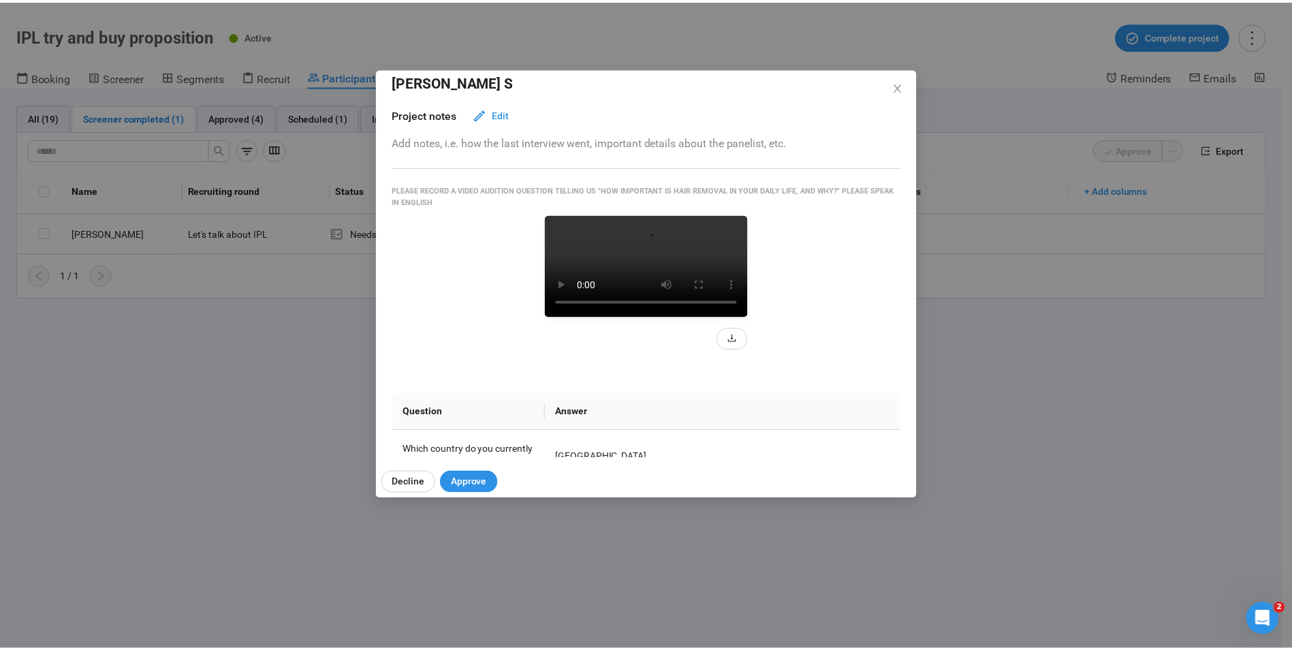
scroll to position [0, 0]
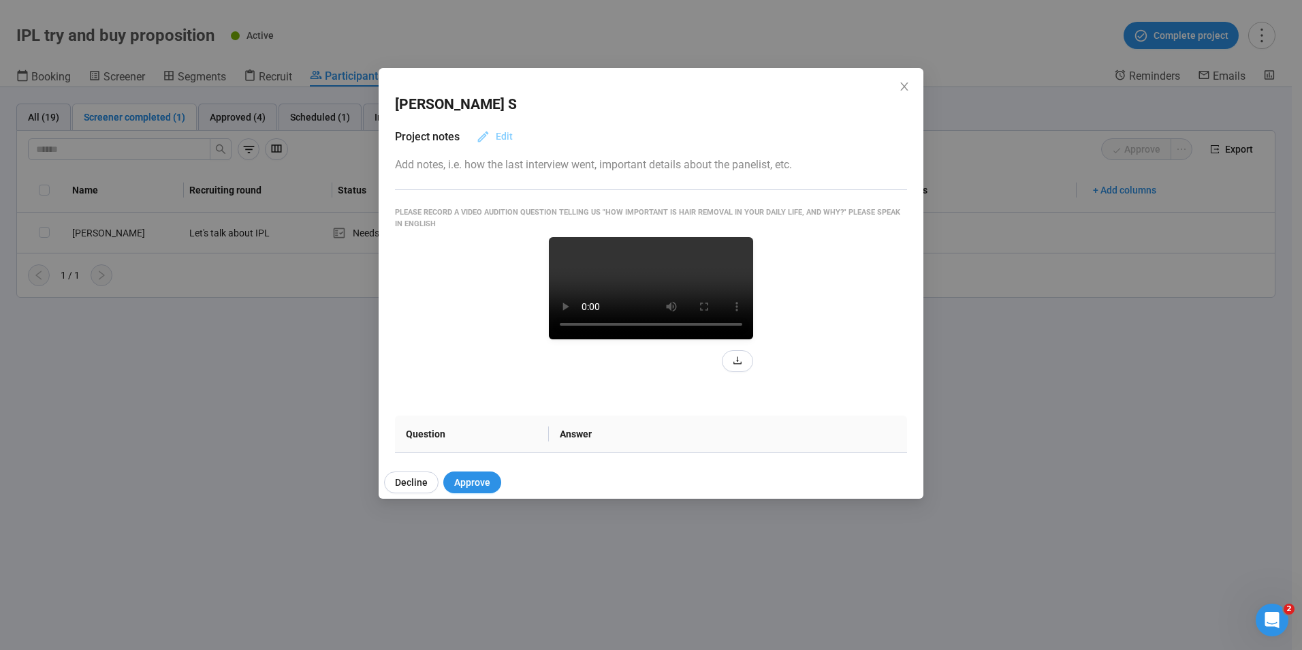
click at [501, 144] on span "Edit" at bounding box center [504, 136] width 17 height 15
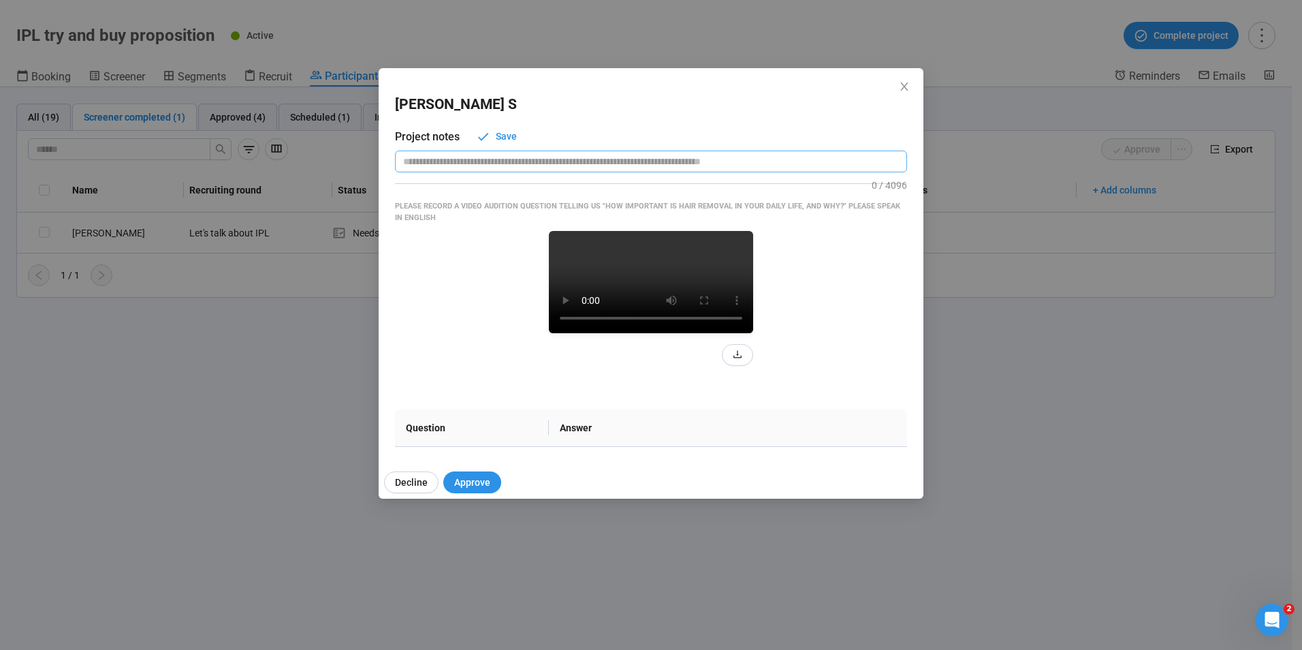
click at [510, 161] on textarea at bounding box center [651, 161] width 512 height 22
click at [394, 481] on button "Decline" at bounding box center [411, 482] width 54 height 22
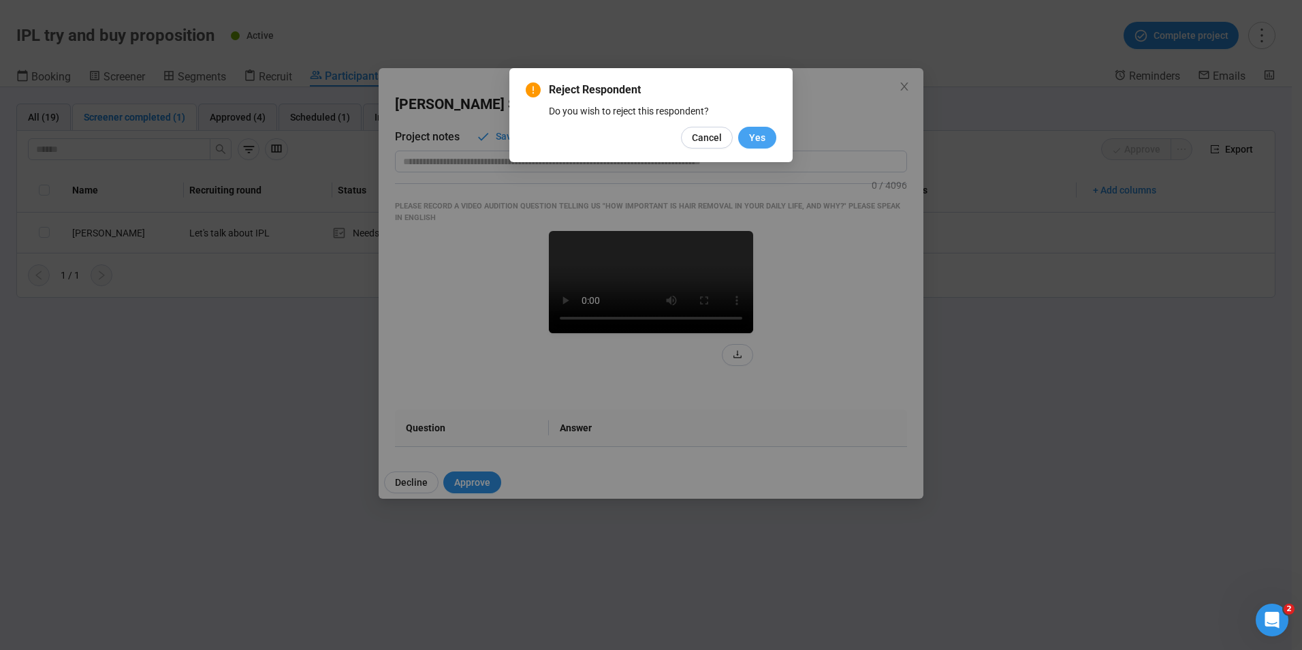
click at [755, 128] on button "Yes" at bounding box center [757, 138] width 38 height 22
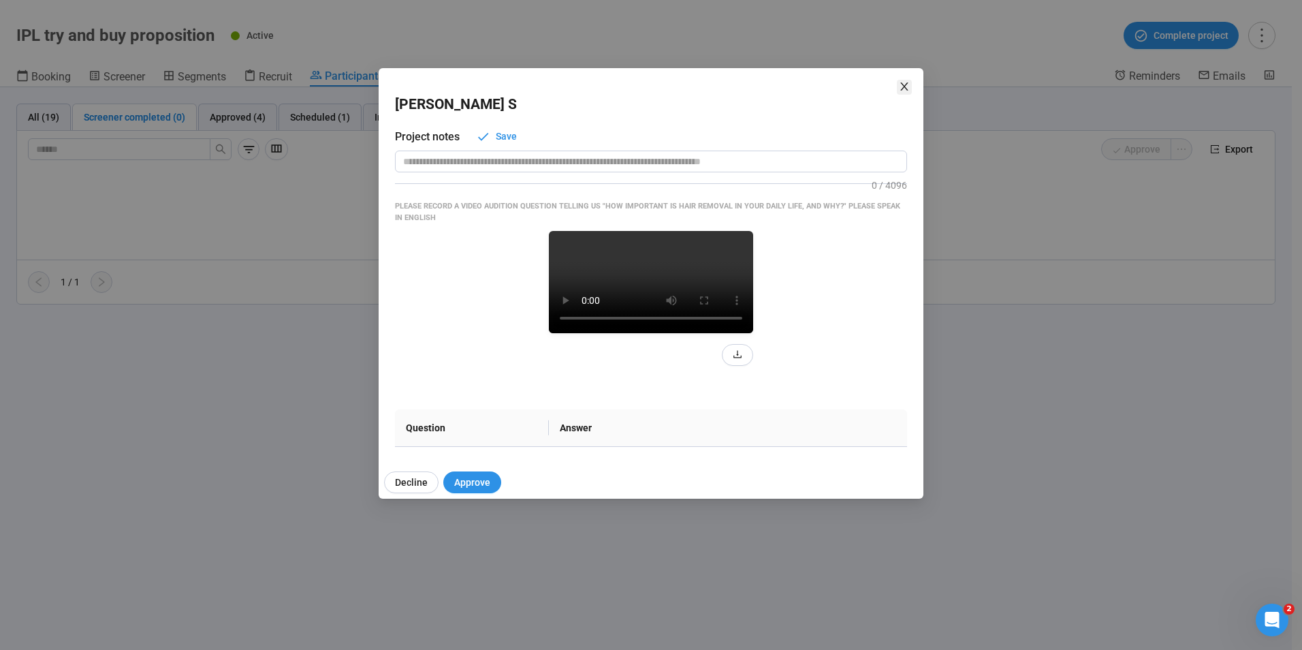
click at [906, 83] on icon "close" at bounding box center [904, 86] width 11 height 11
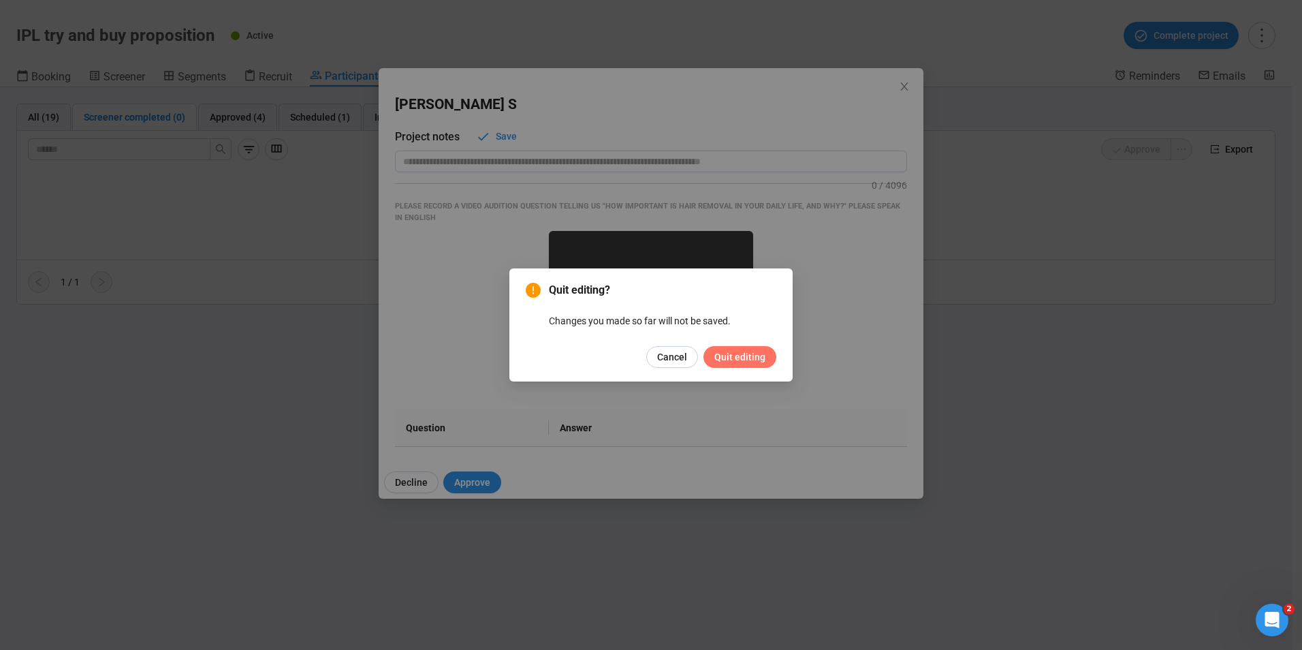
click at [754, 362] on span "Quit editing" at bounding box center [739, 356] width 51 height 15
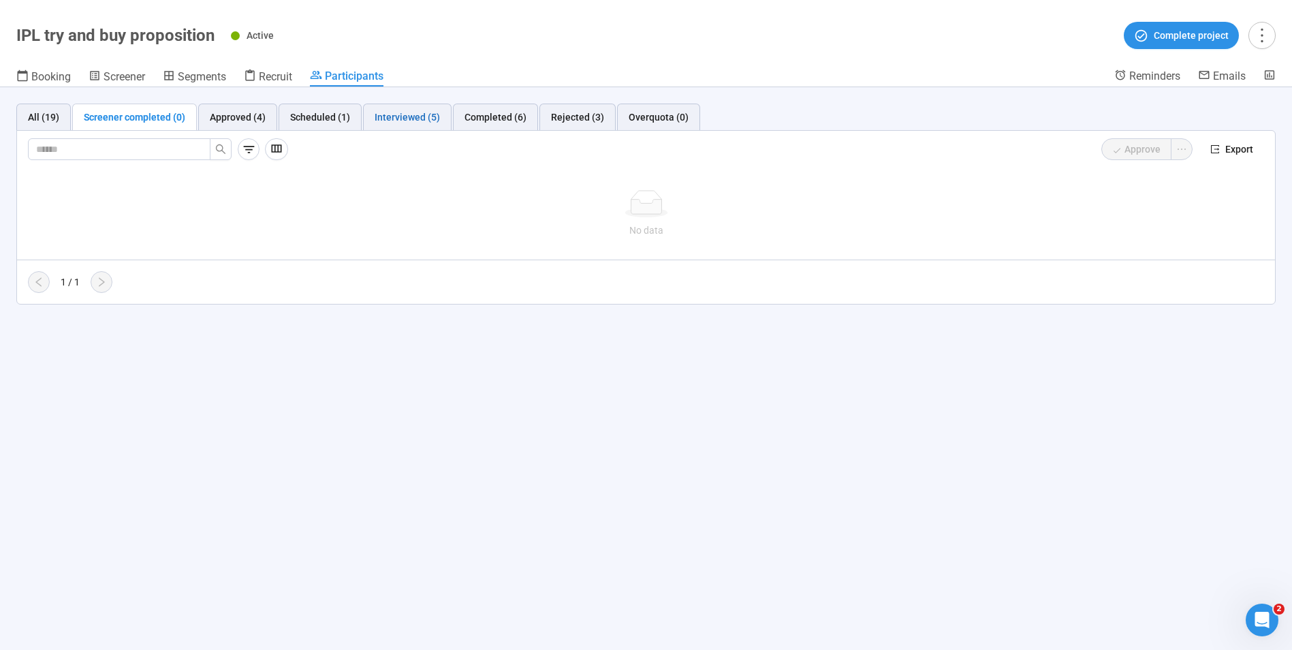
click at [390, 117] on div "Interviewed (5)" at bounding box center [406, 117] width 65 height 15
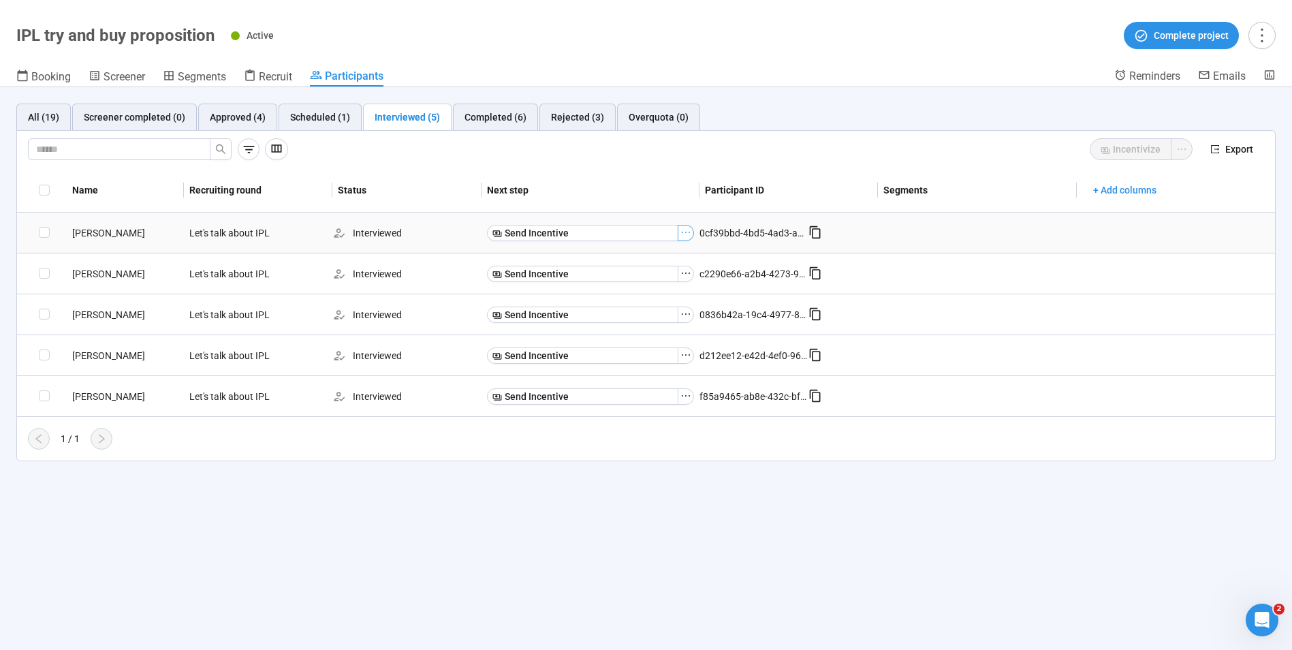
click at [683, 233] on icon "ellipsis" at bounding box center [685, 232] width 11 height 11
click at [522, 235] on span "Send Incentive" at bounding box center [537, 232] width 64 height 15
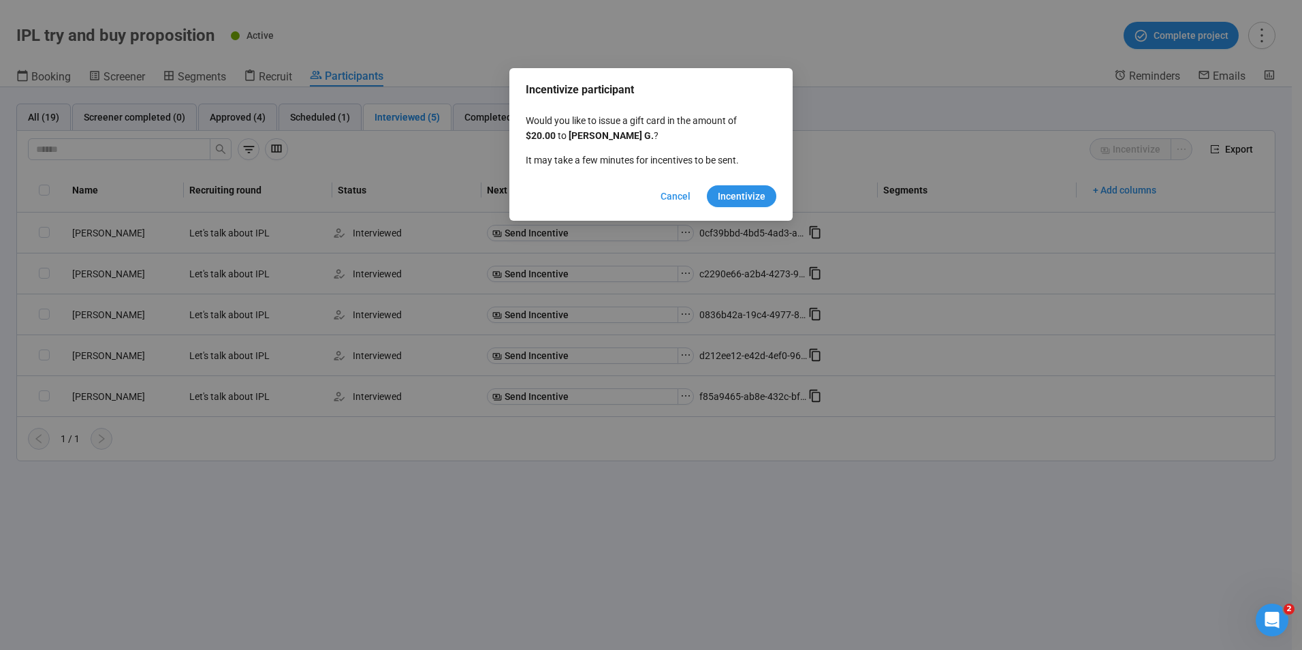
drag, startPoint x: 735, startPoint y: 199, endPoint x: 674, endPoint y: 220, distance: 64.2
click at [735, 200] on span "Incentivize" at bounding box center [742, 196] width 48 height 15
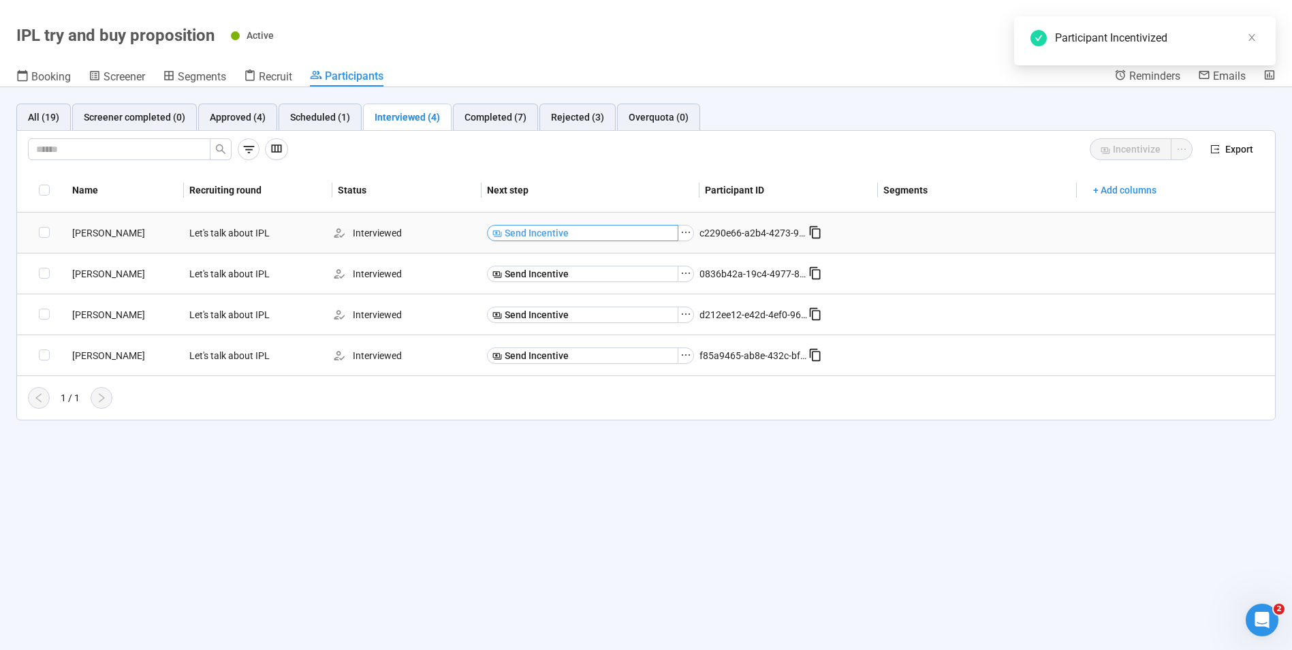
click at [581, 232] on button "Send Incentive" at bounding box center [582, 233] width 191 height 16
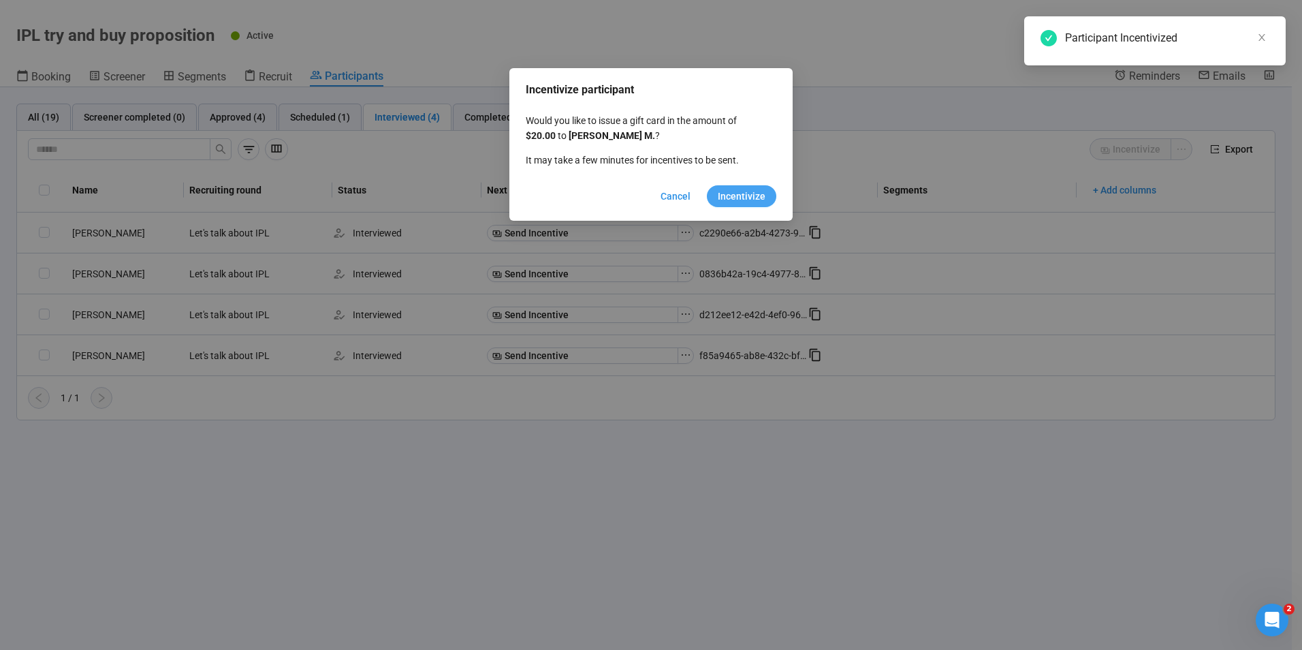
click at [748, 193] on span "Incentivize" at bounding box center [742, 196] width 48 height 15
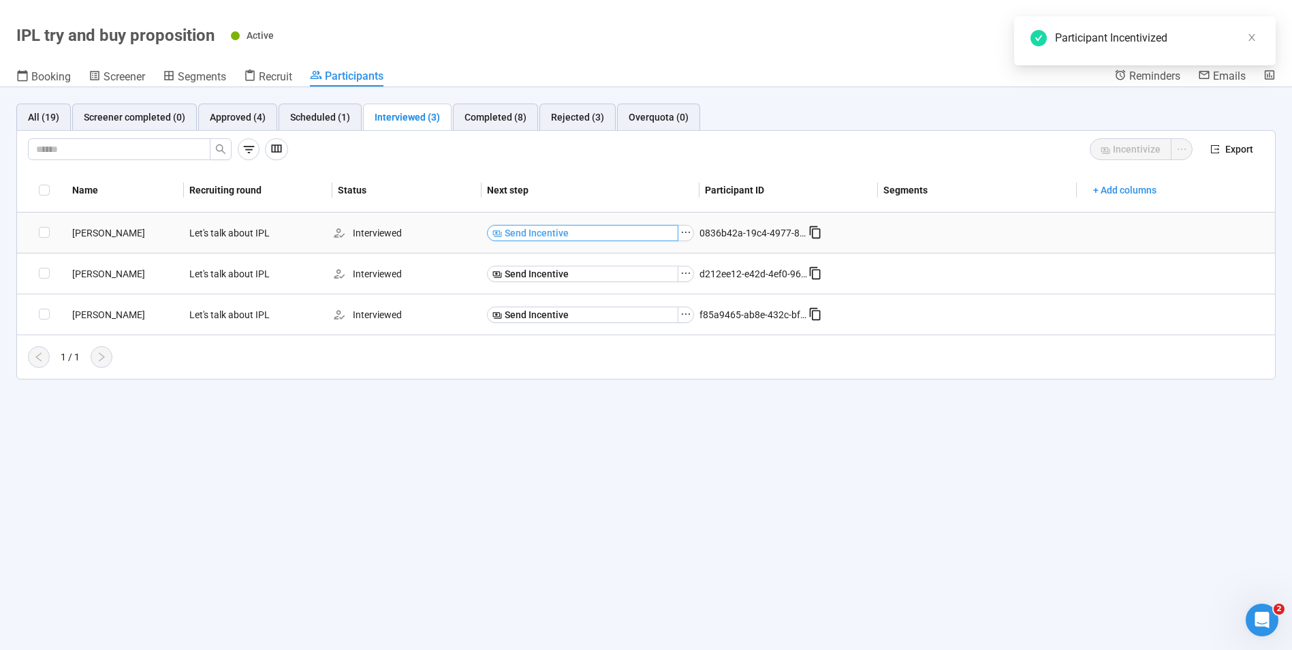
click at [528, 225] on span "Send Incentive" at bounding box center [537, 232] width 64 height 15
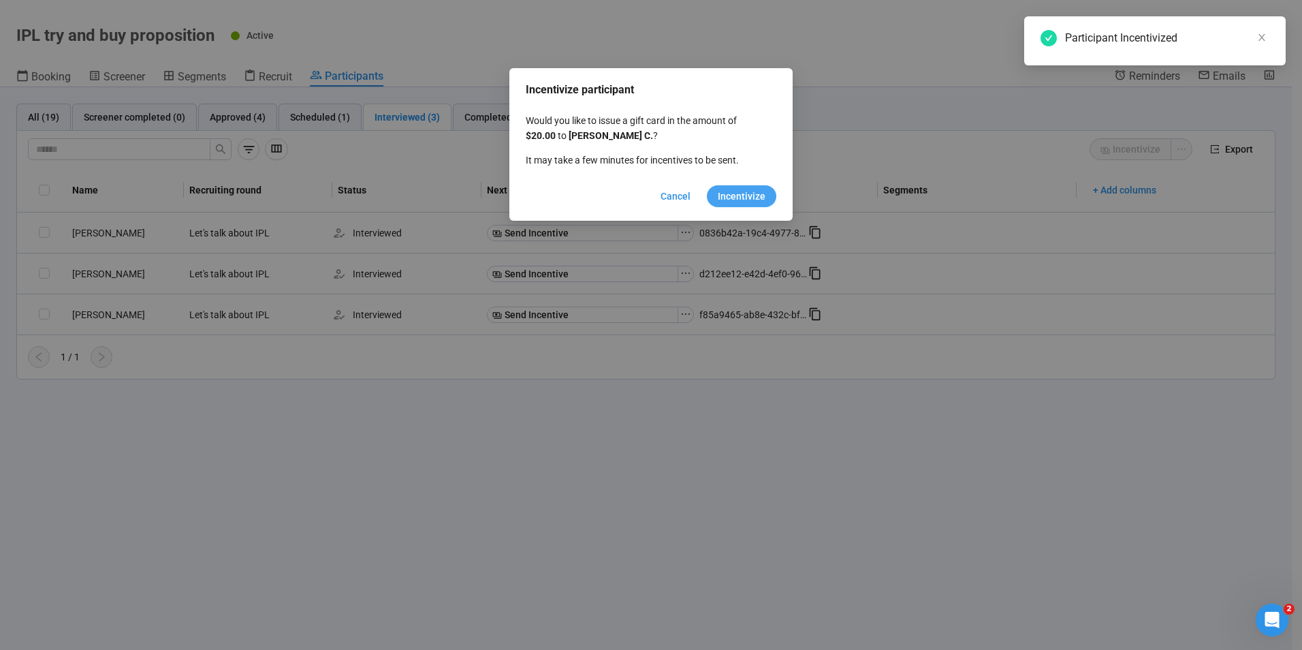
click at [746, 193] on span "Incentivize" at bounding box center [742, 196] width 48 height 15
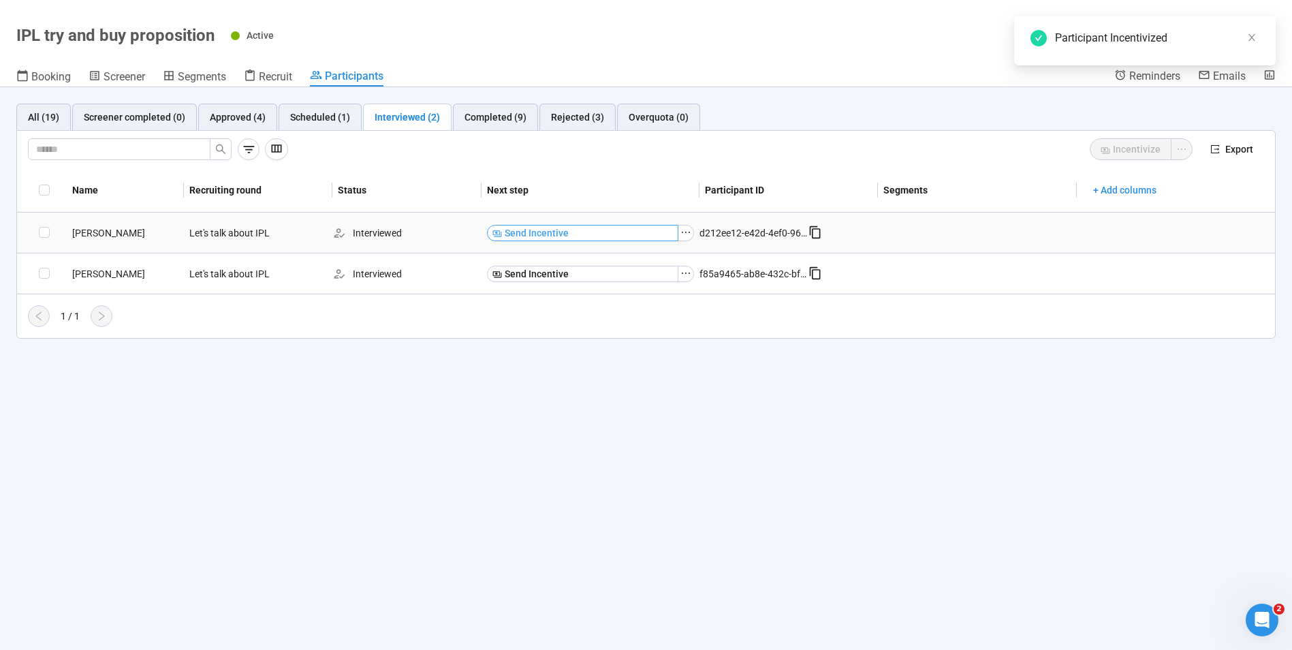
click at [564, 236] on span "Send Incentive" at bounding box center [537, 232] width 64 height 15
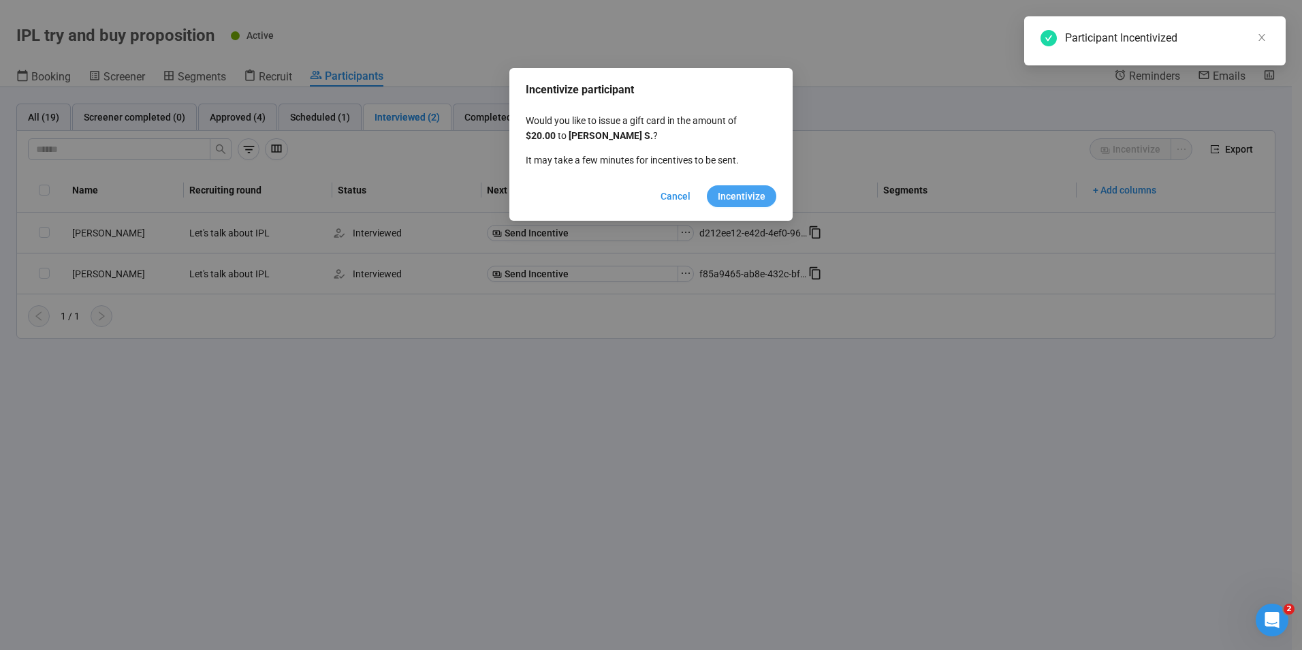
click at [727, 195] on span "Incentivize" at bounding box center [742, 196] width 48 height 15
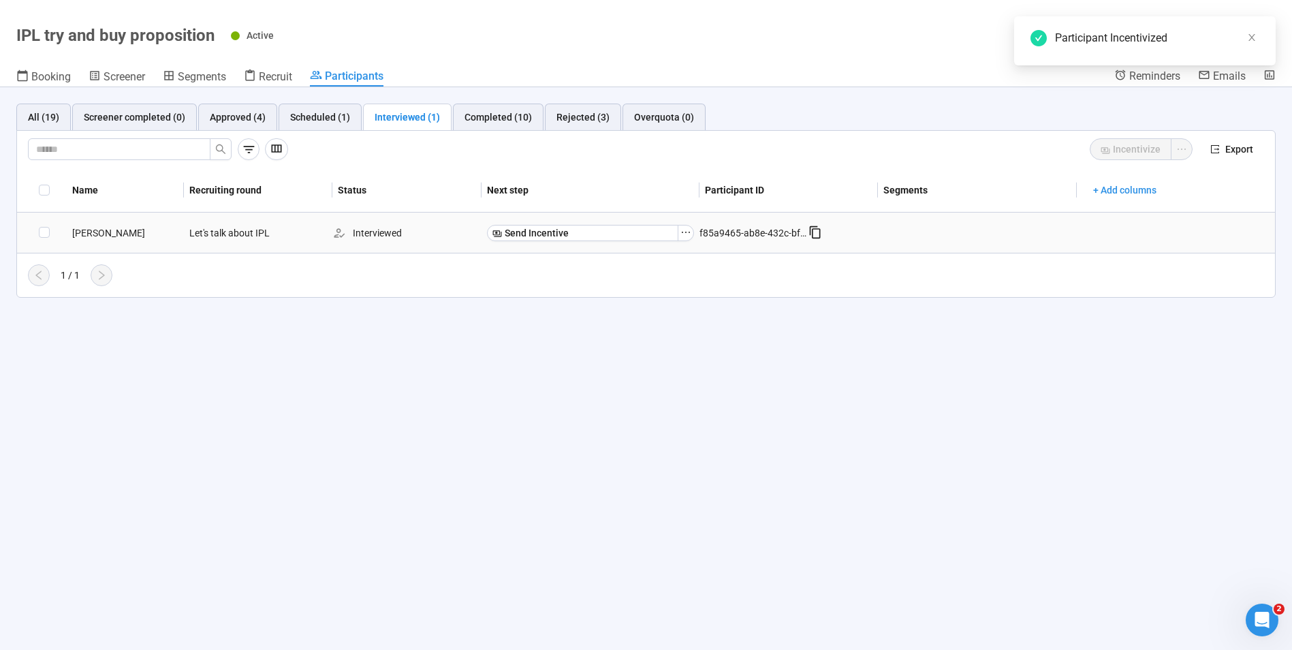
click at [576, 223] on div "Send Incentive" at bounding box center [590, 232] width 218 height 27
click at [576, 227] on button "Send Incentive" at bounding box center [582, 233] width 191 height 16
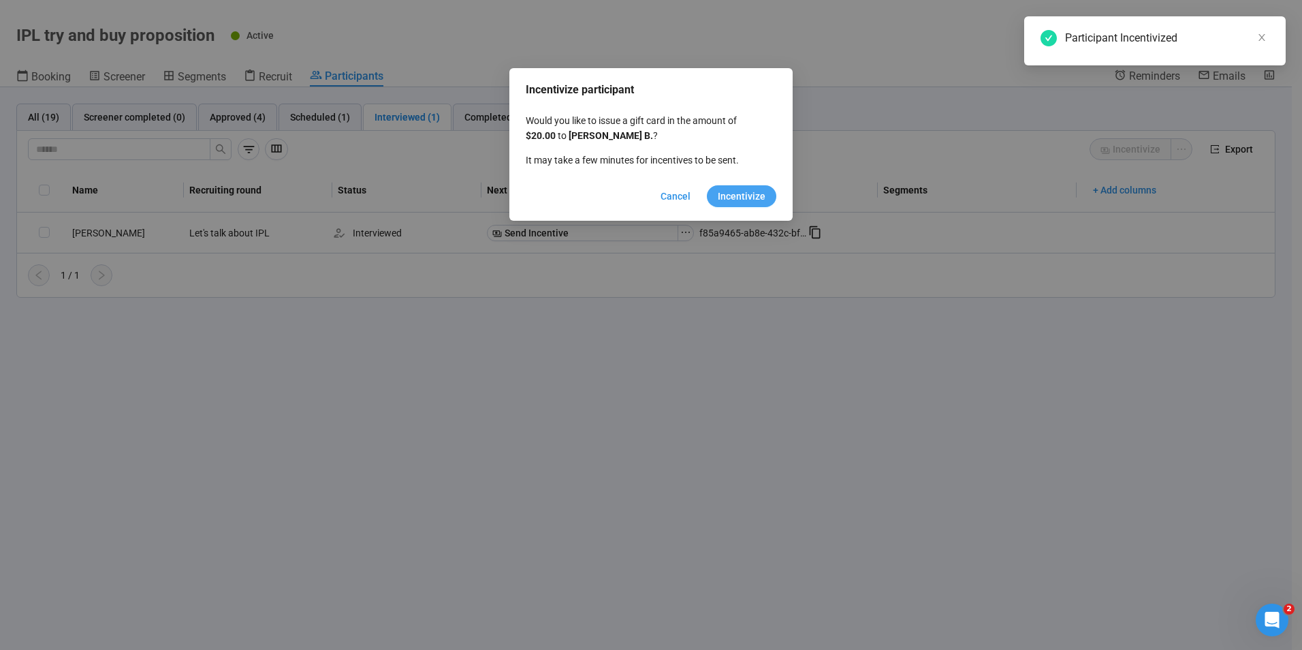
click at [737, 199] on span "Incentivize" at bounding box center [742, 196] width 48 height 15
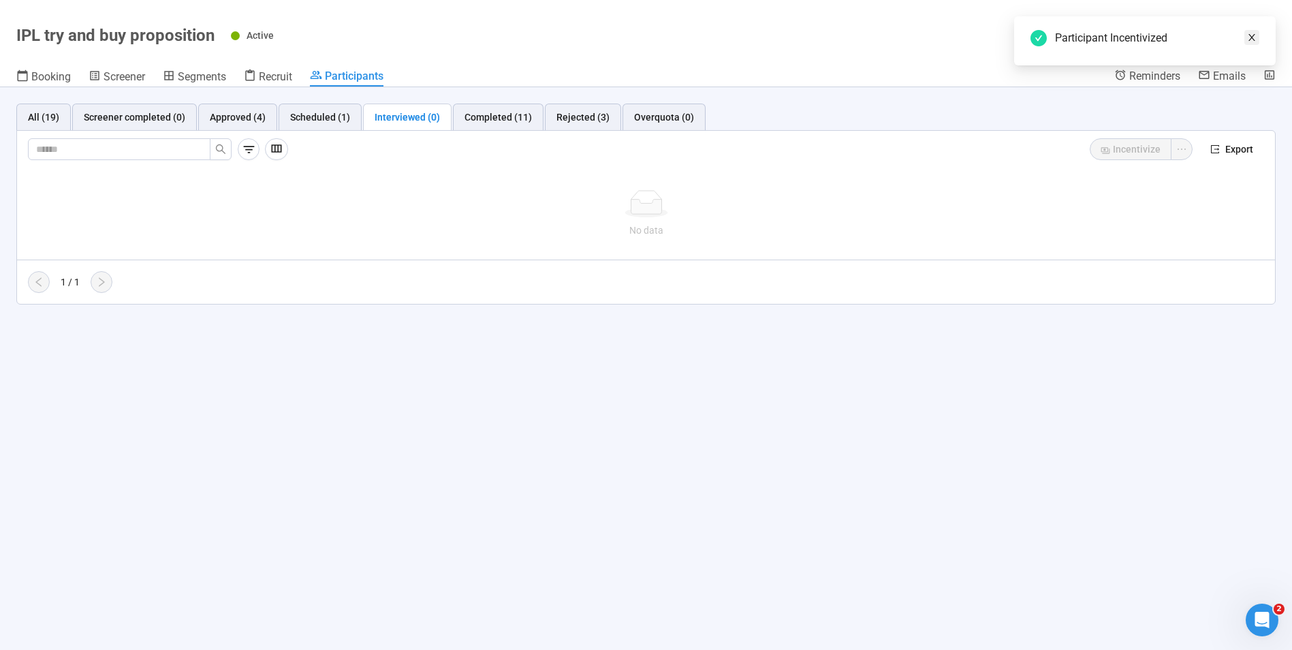
click at [1251, 33] on icon "close" at bounding box center [1252, 38] width 10 height 10
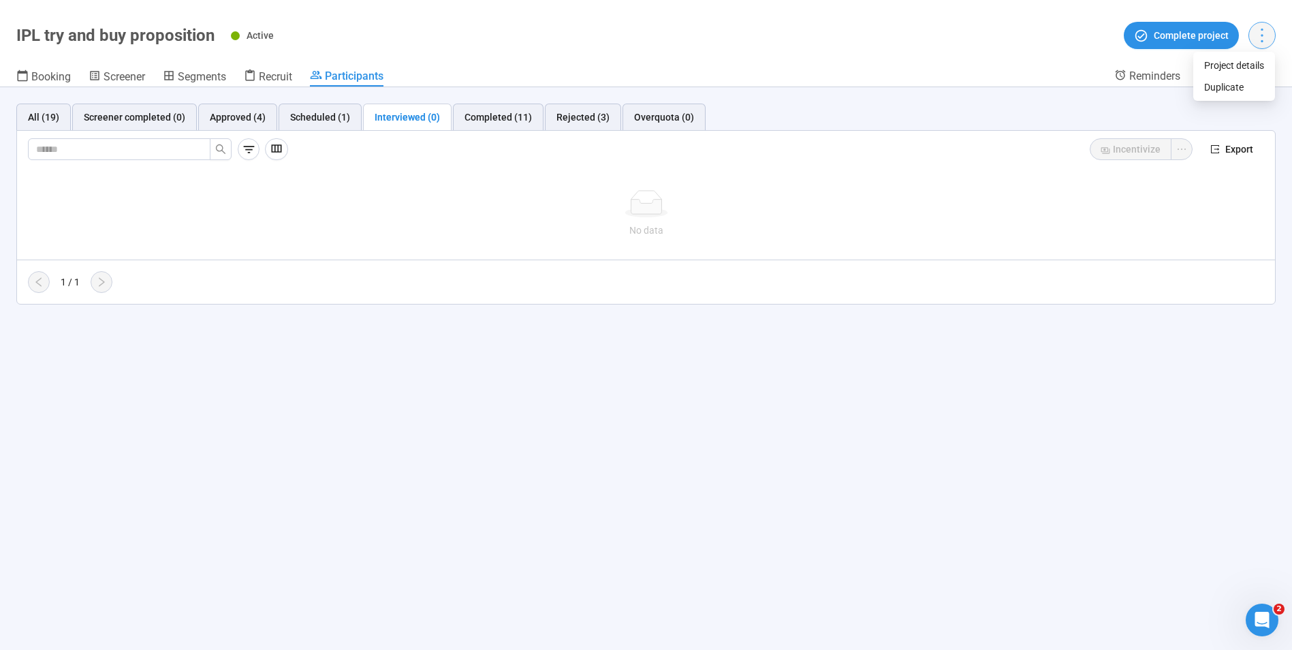
click at [1262, 44] on icon "more" at bounding box center [1261, 35] width 18 height 18
click at [329, 491] on div "All (19) Screener completed (0) Approved (4) Scheduled (1) Interviewed (0) Comp…" at bounding box center [646, 368] width 1292 height 562
